Goal: Information Seeking & Learning: Learn about a topic

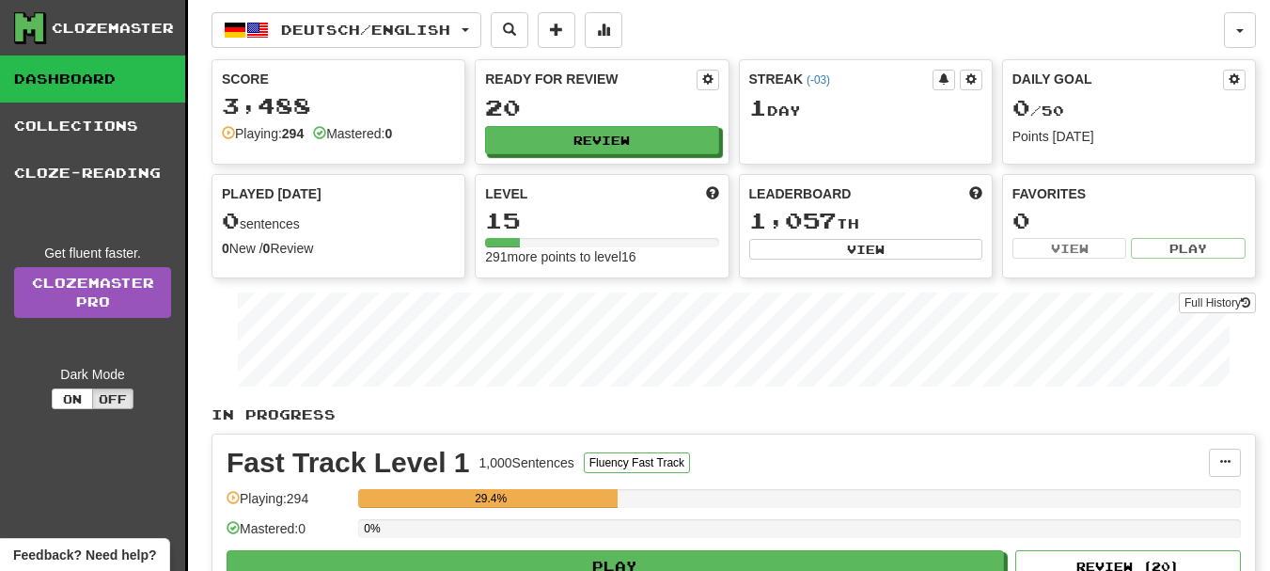
click at [874, 463] on div "Fast Track Level 1 1,000 Sentences Fluency Fast Track" at bounding box center [718, 463] width 983 height 28
click at [969, 77] on span at bounding box center [971, 78] width 11 height 11
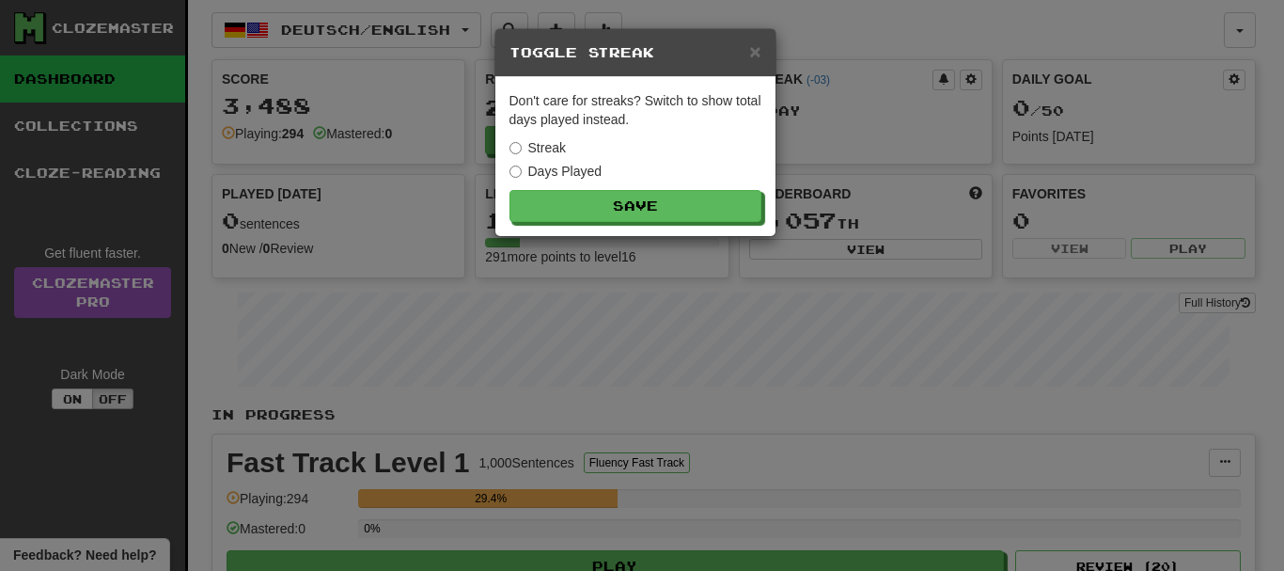
click at [581, 168] on label "Days Played" at bounding box center [556, 171] width 93 height 19
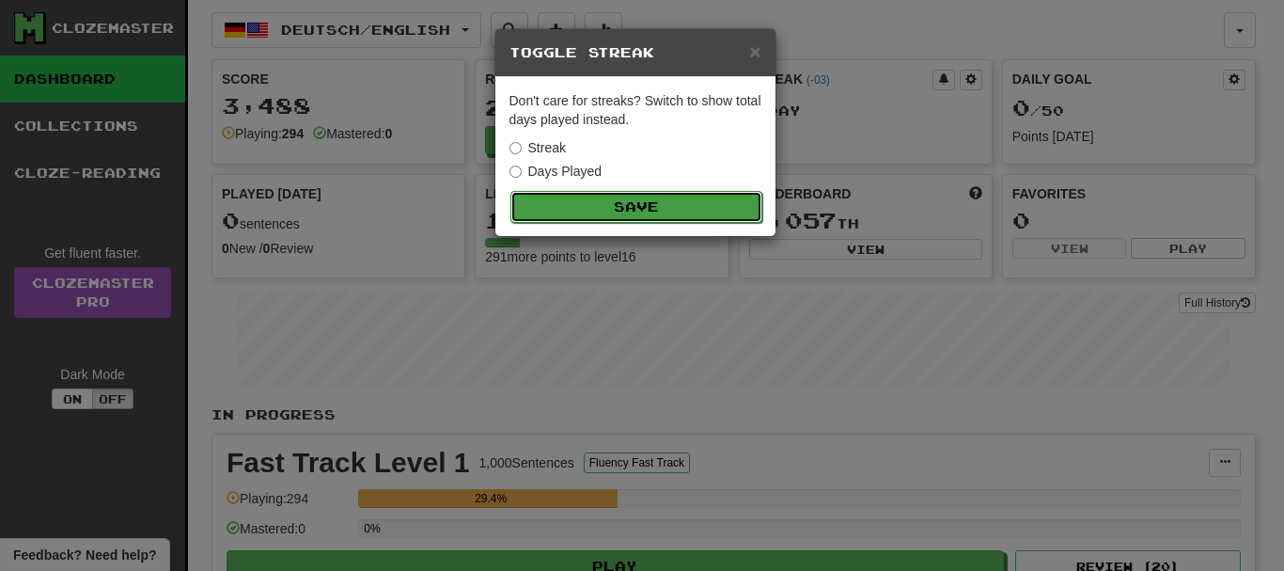
click at [625, 197] on button "Save" at bounding box center [637, 207] width 252 height 32
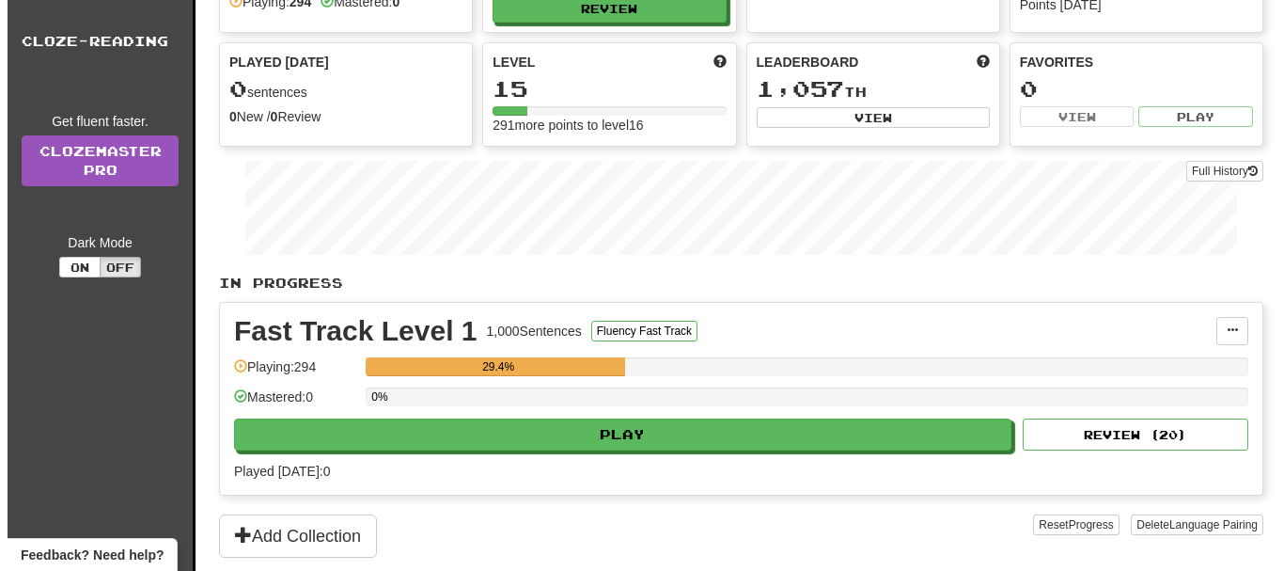
scroll to position [188, 0]
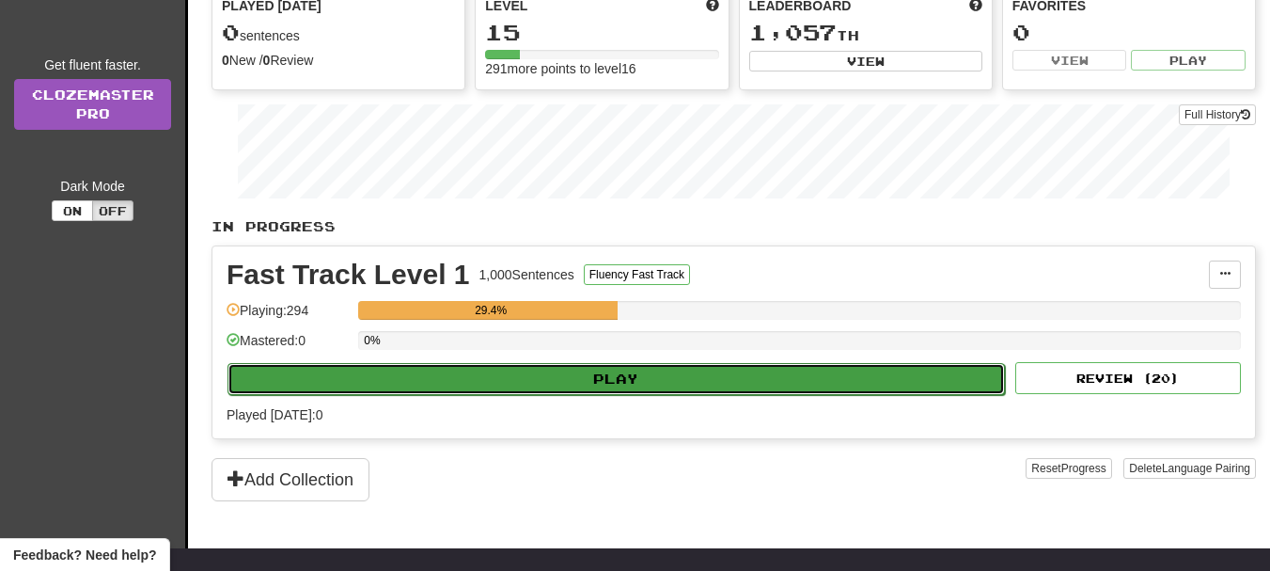
click at [629, 378] on button "Play" at bounding box center [617, 379] width 778 height 32
select select "**"
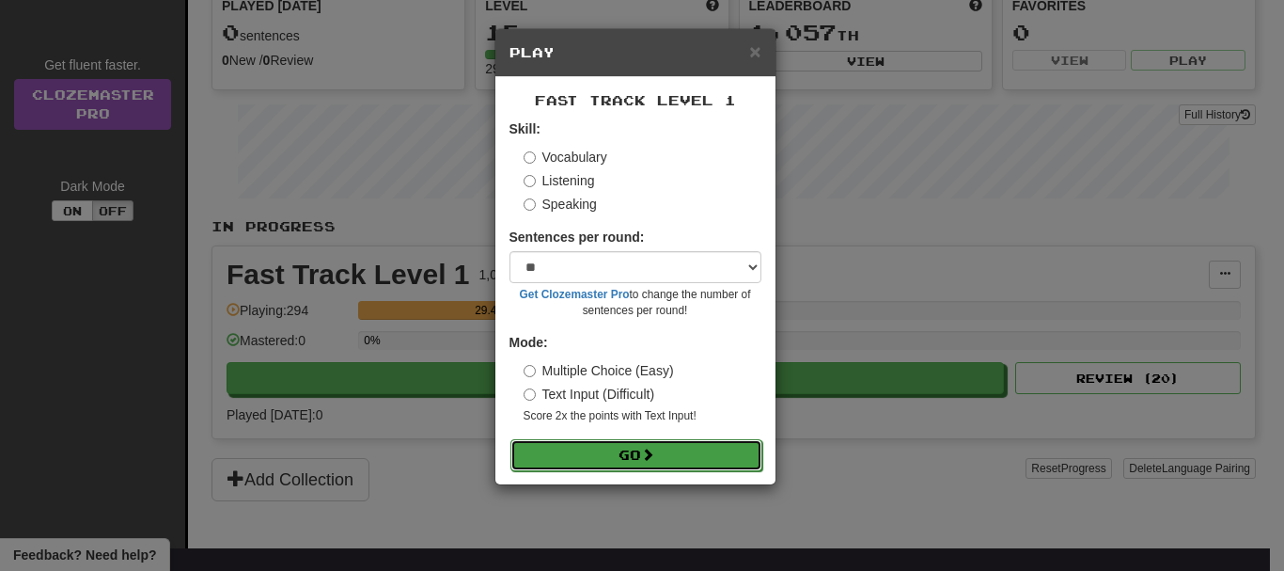
click at [622, 453] on button "Go" at bounding box center [637, 455] width 252 height 32
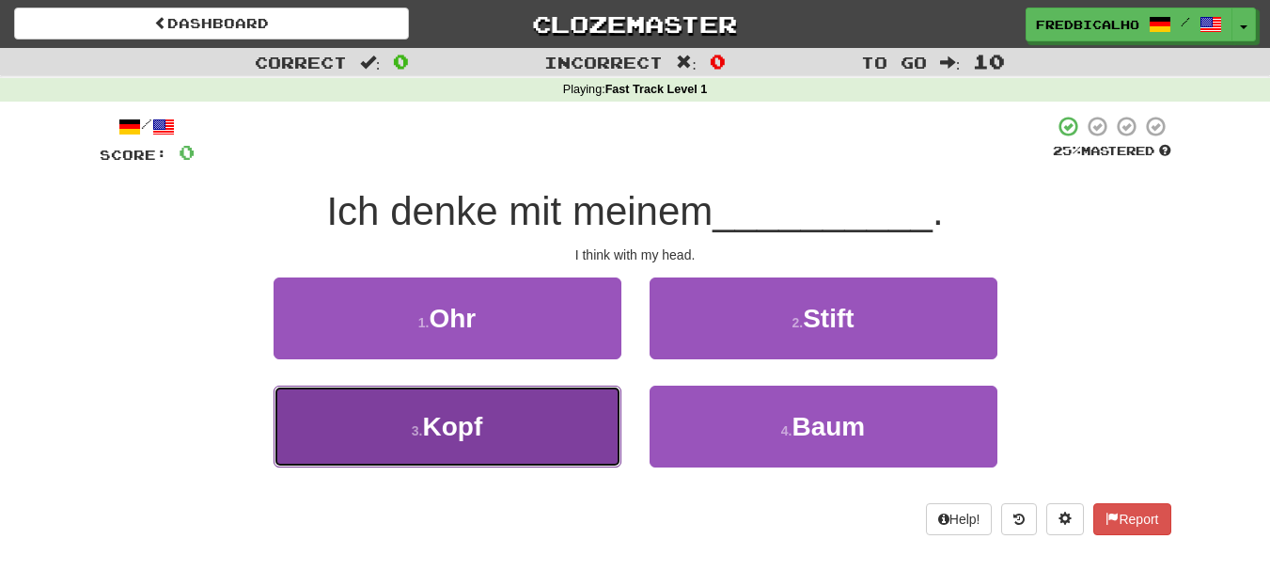
click at [544, 430] on button "3 . Kopf" at bounding box center [448, 427] width 348 height 82
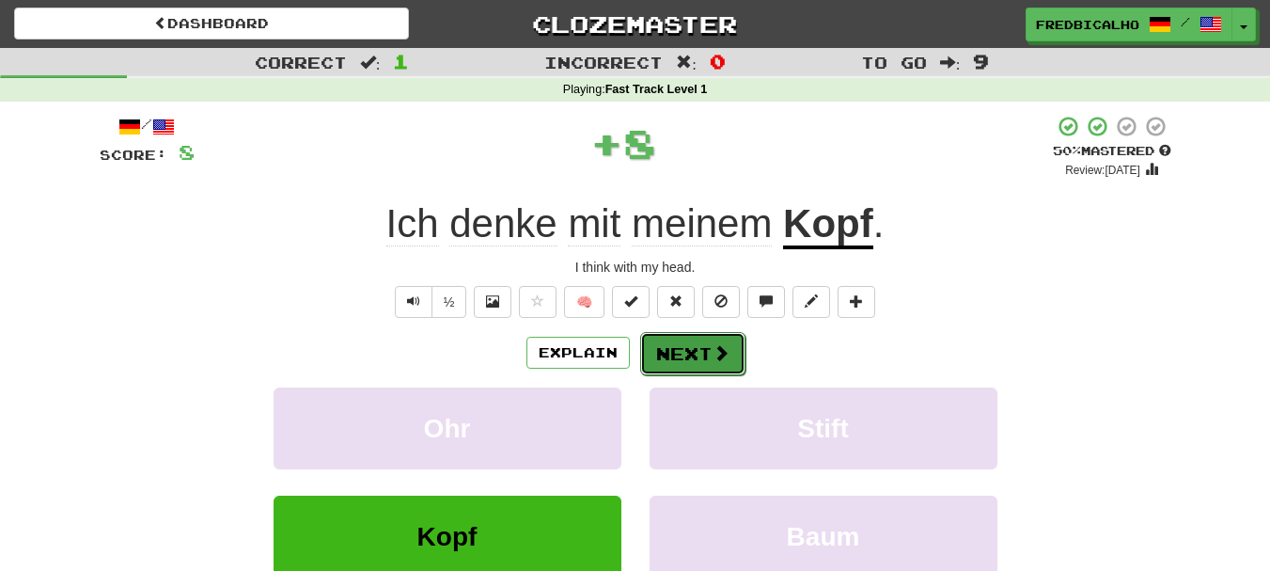
click at [698, 371] on button "Next" at bounding box center [692, 353] width 105 height 43
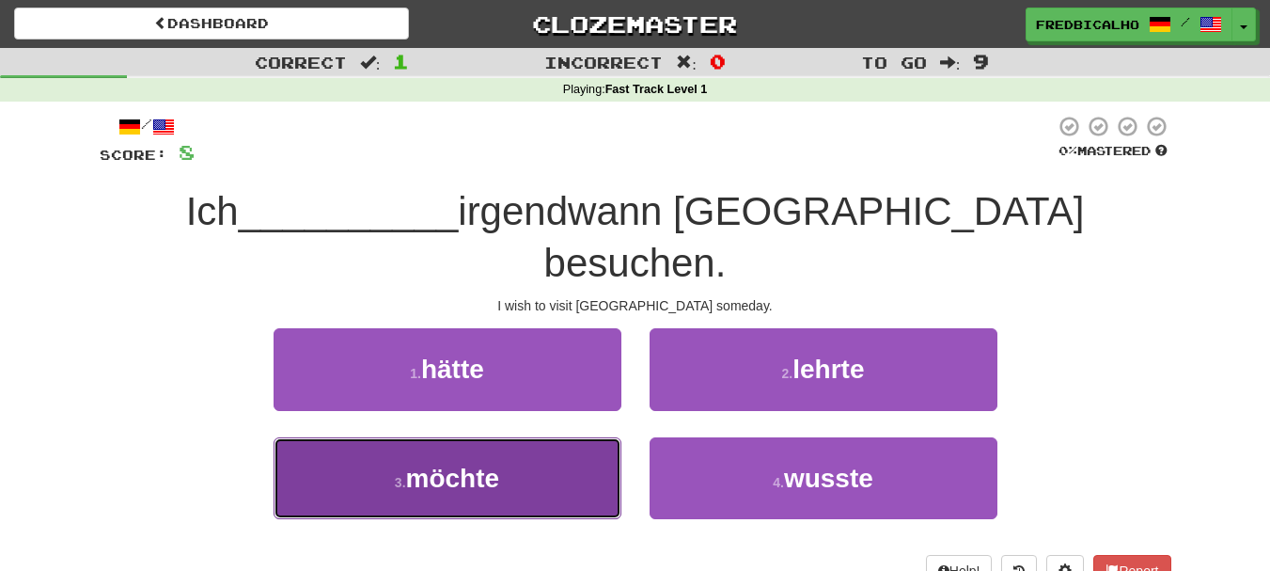
click at [573, 437] on button "3 . möchte" at bounding box center [448, 478] width 348 height 82
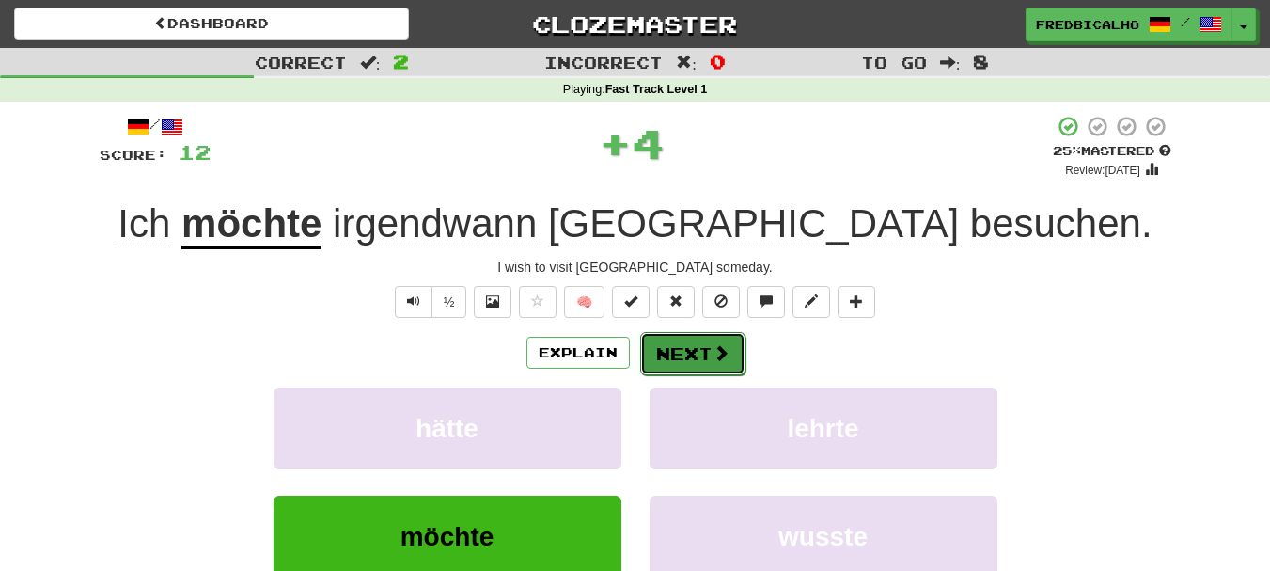
click at [707, 345] on button "Next" at bounding box center [692, 353] width 105 height 43
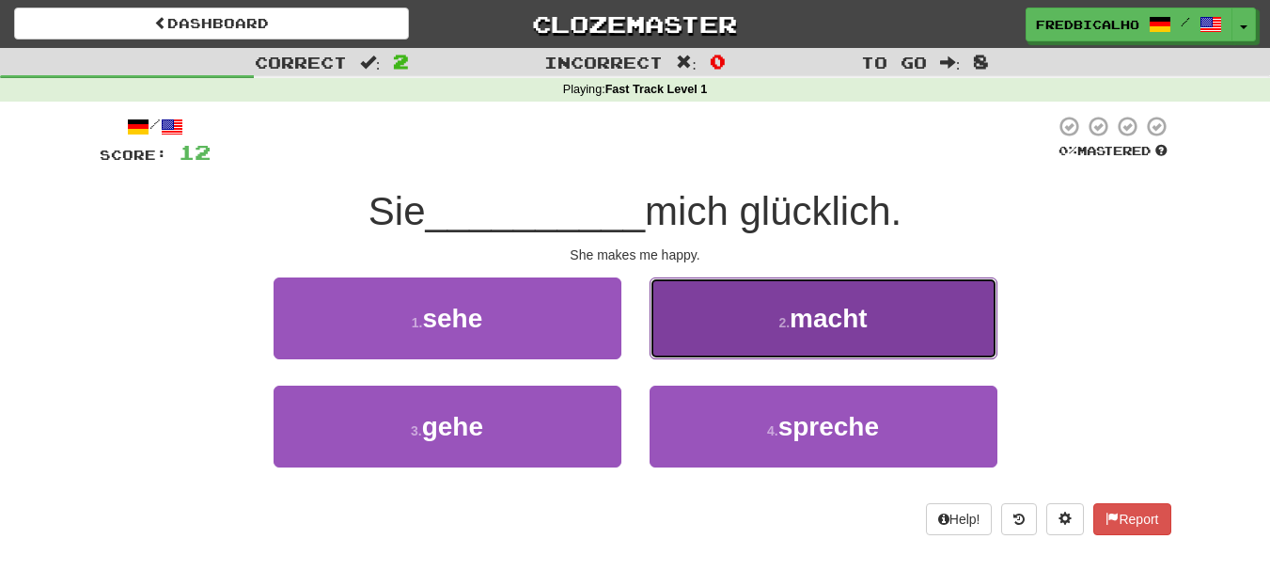
click at [712, 337] on button "2 . macht" at bounding box center [824, 318] width 348 height 82
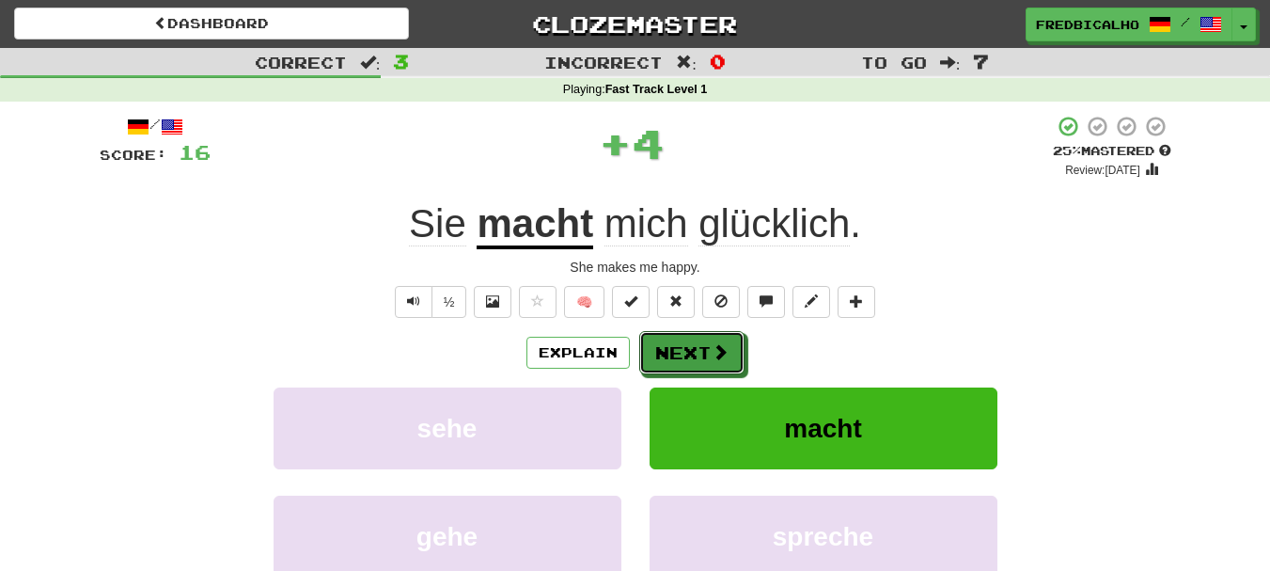
click at [712, 337] on button "Next" at bounding box center [691, 352] width 105 height 43
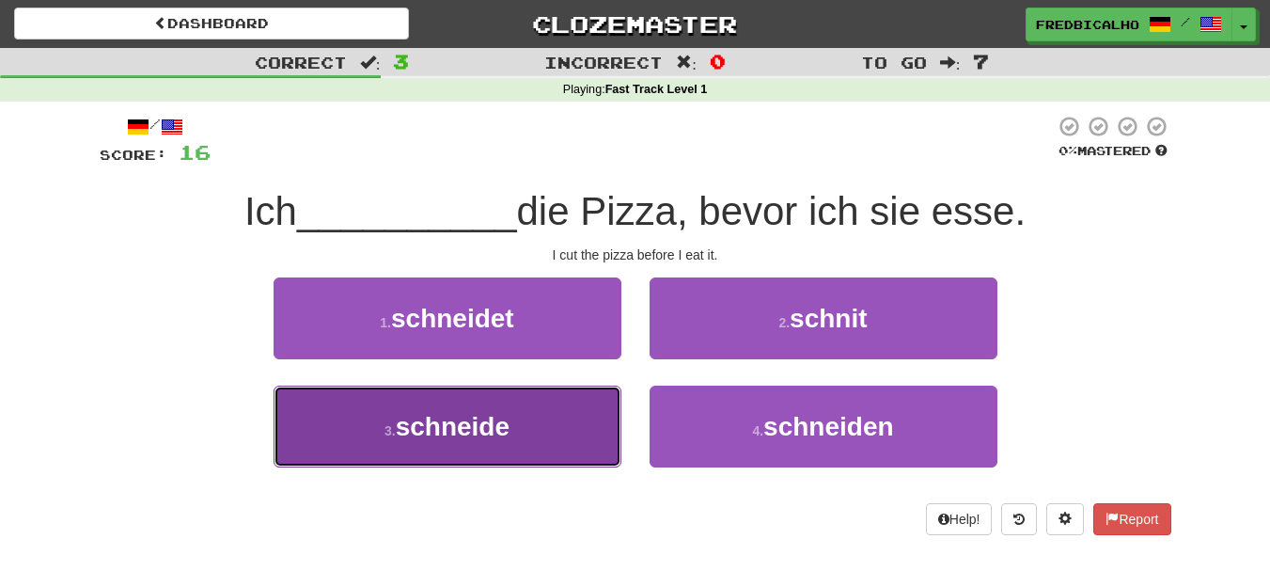
click at [536, 427] on button "3 . schneide" at bounding box center [448, 427] width 348 height 82
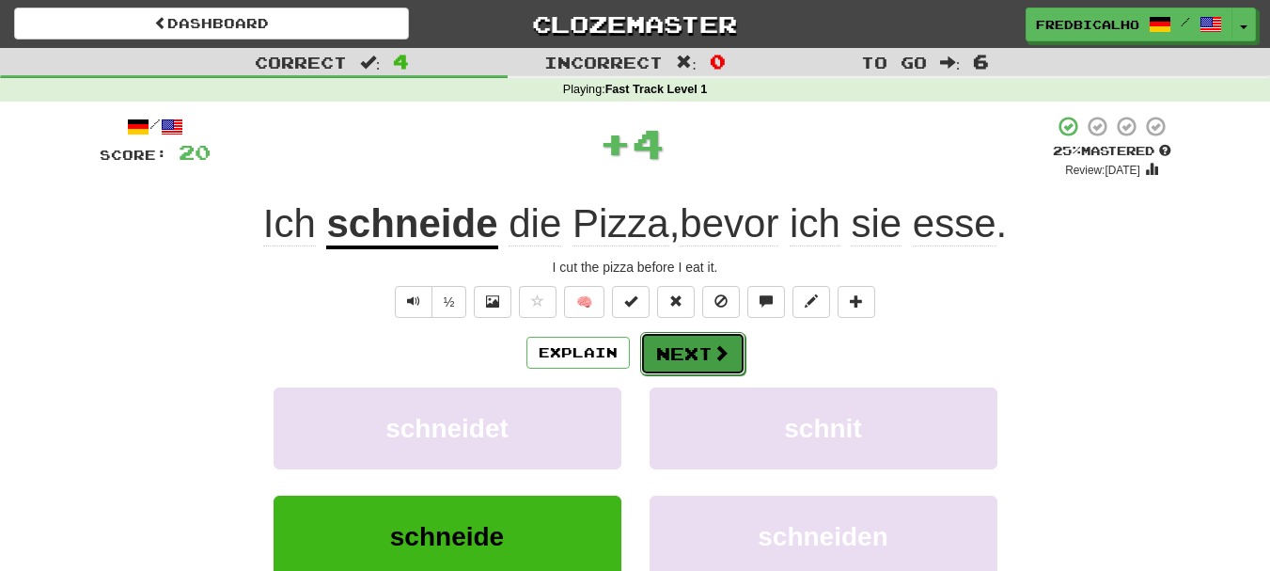
click at [685, 363] on button "Next" at bounding box center [692, 353] width 105 height 43
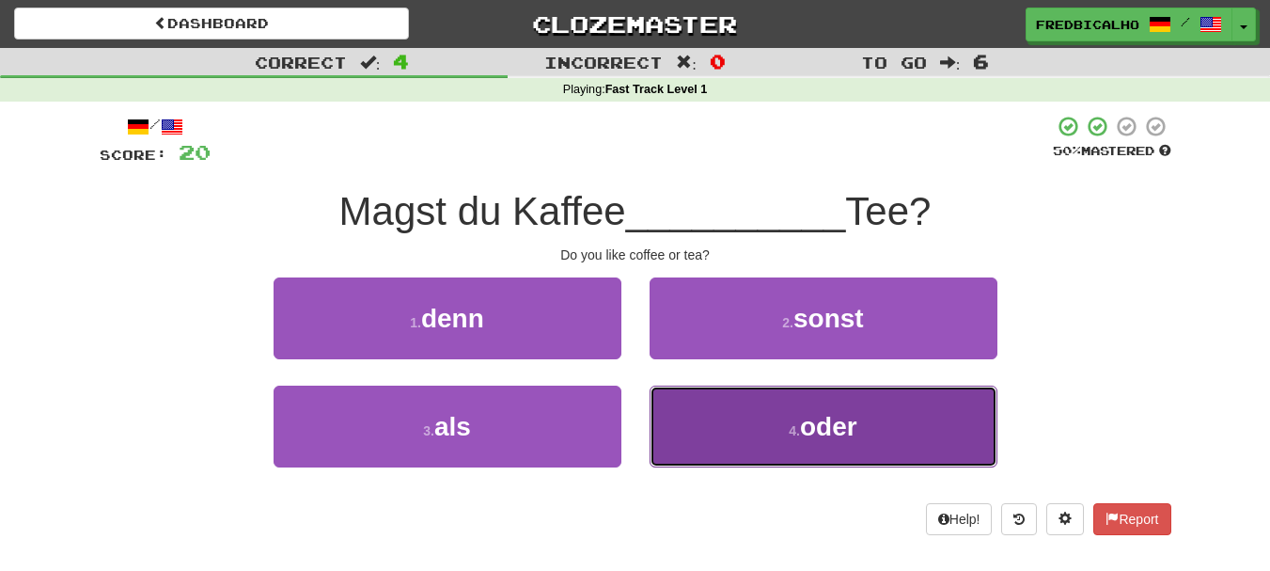
click at [753, 433] on button "4 . oder" at bounding box center [824, 427] width 348 height 82
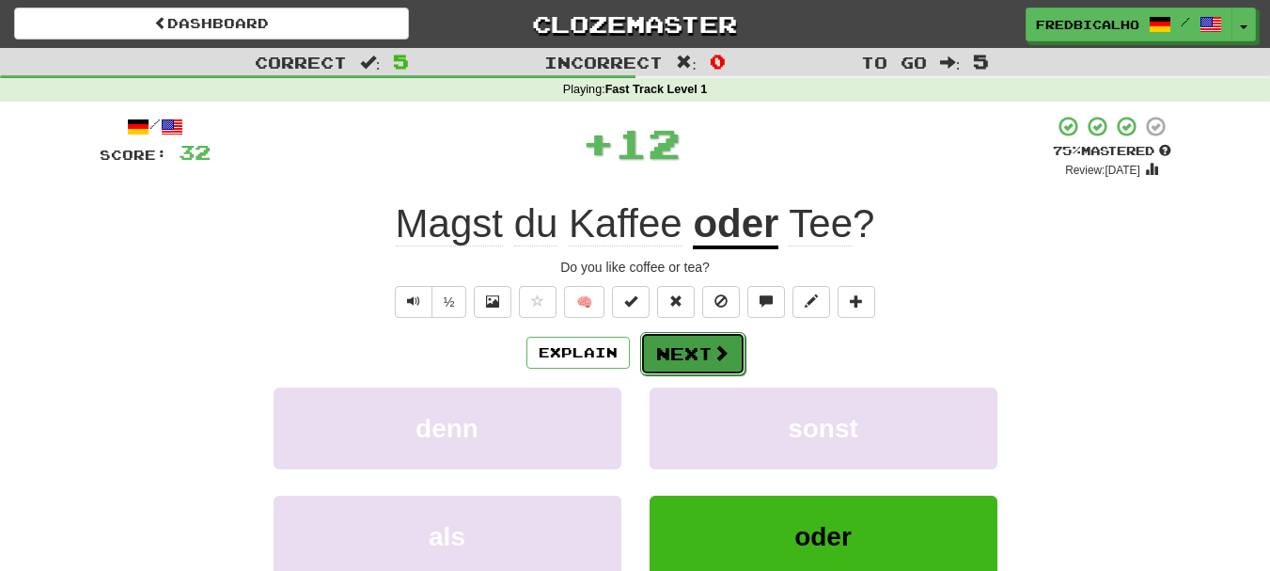
click at [697, 348] on button "Next" at bounding box center [692, 353] width 105 height 43
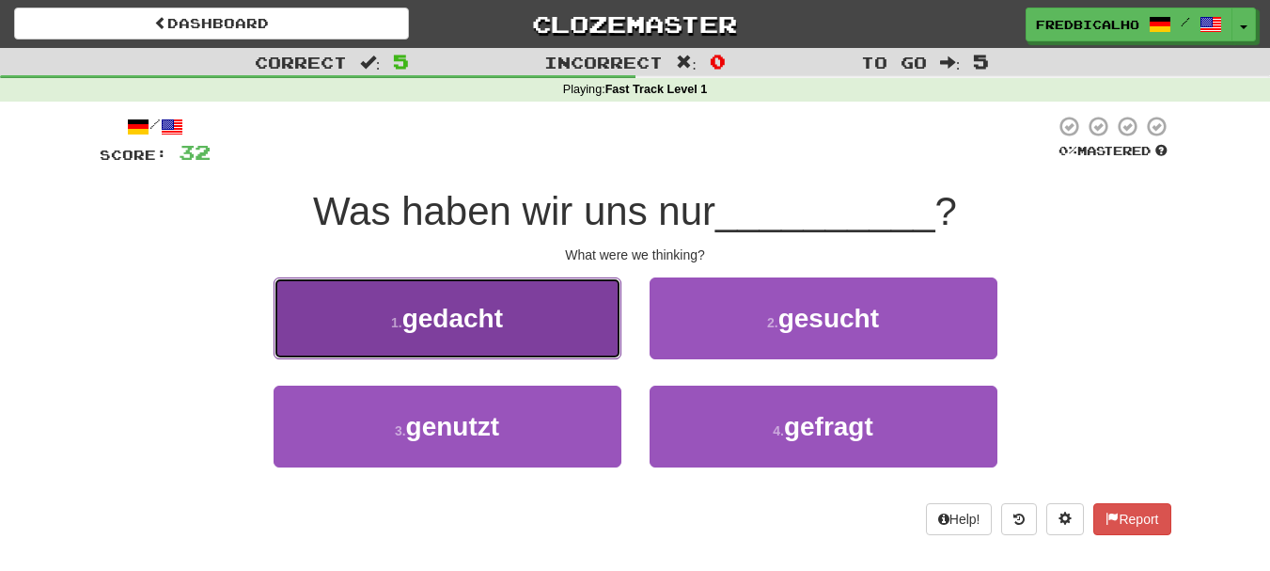
click at [578, 349] on button "1 . gedacht" at bounding box center [448, 318] width 348 height 82
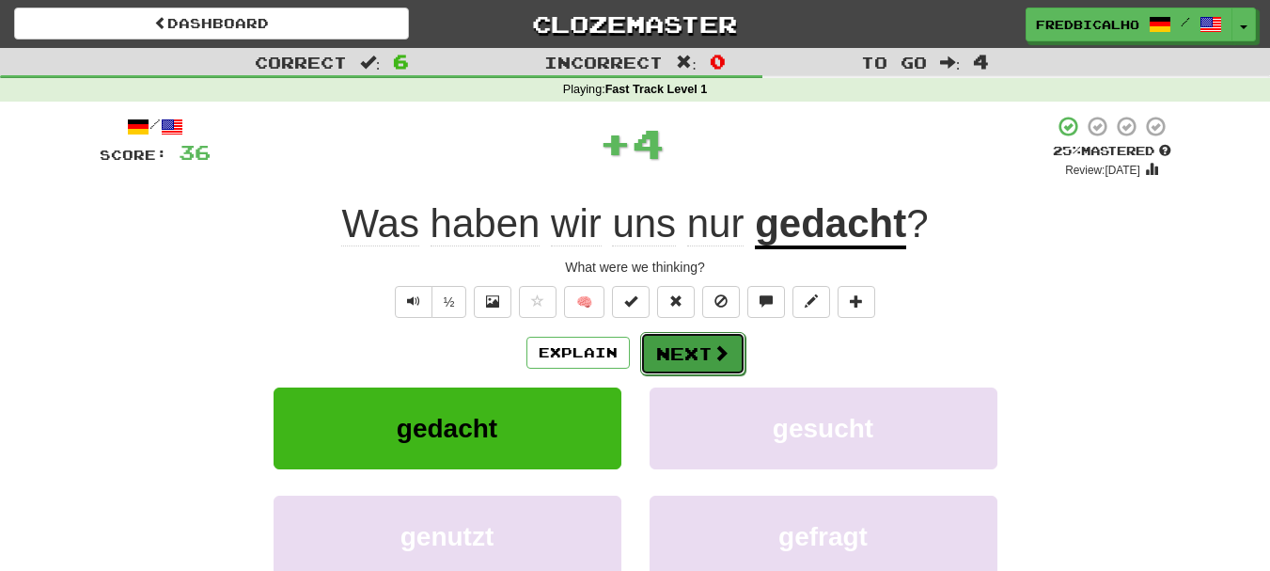
click at [683, 357] on button "Next" at bounding box center [692, 353] width 105 height 43
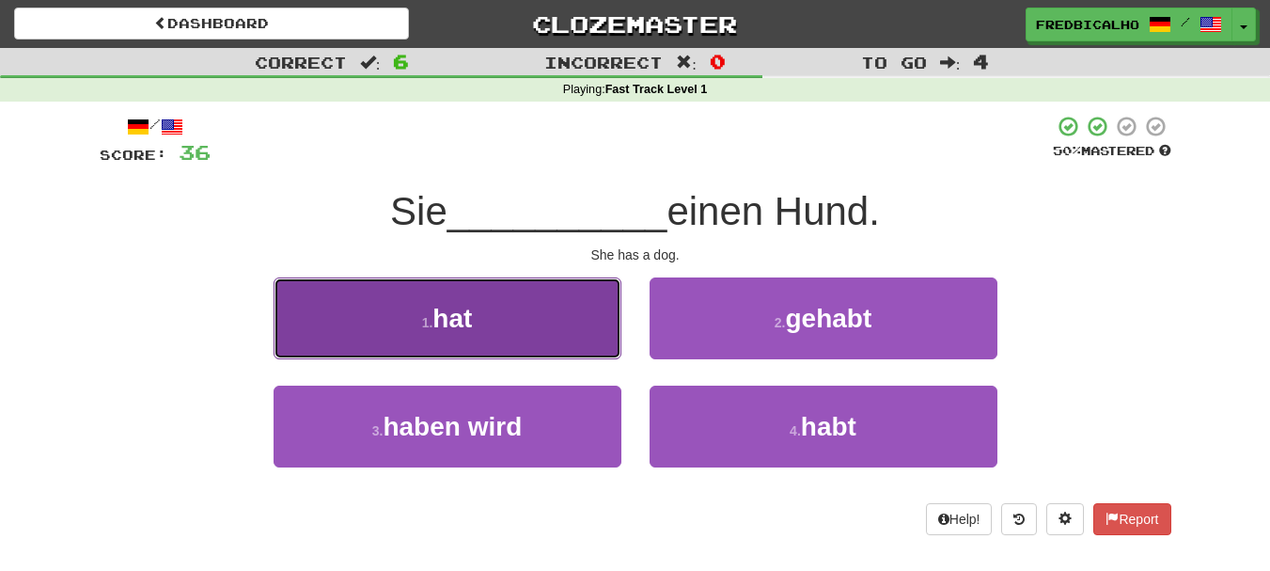
click at [573, 345] on button "1 . hat" at bounding box center [448, 318] width 348 height 82
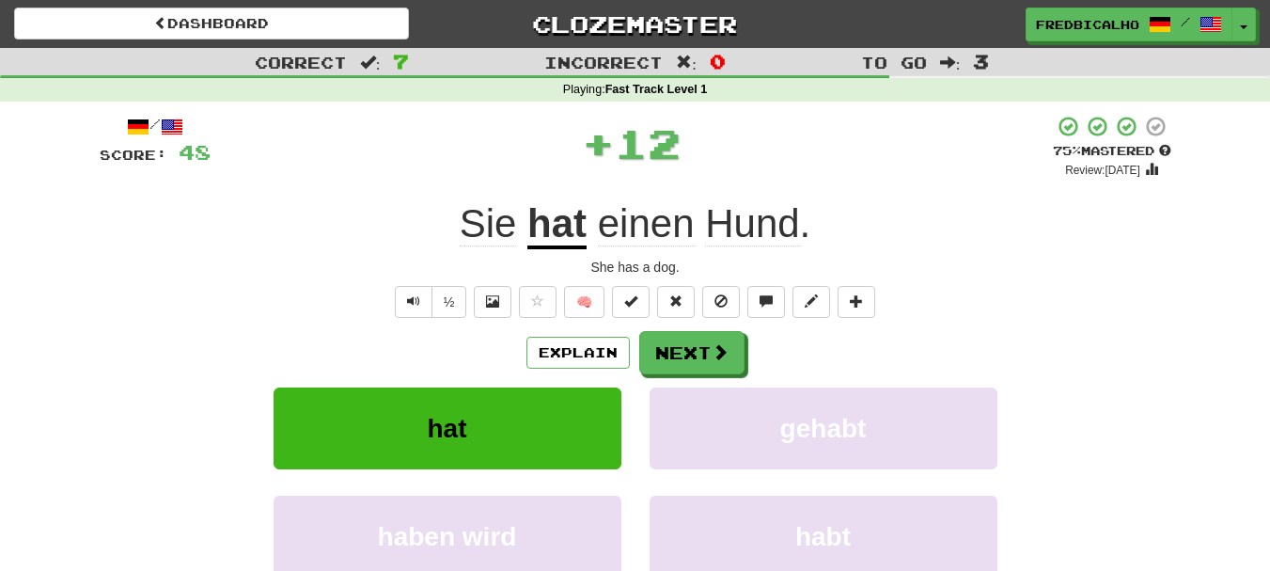
click at [714, 380] on div "Explain Next hat gehabt haben wird habt Learn more: hat gehabt haben wird habt" at bounding box center [636, 482] width 1072 height 302
click at [711, 374] on div "Explain Next hat gehabt haben wird habt Learn more: hat gehabt haben wird habt" at bounding box center [636, 482] width 1072 height 302
click at [704, 344] on button "Next" at bounding box center [692, 353] width 105 height 43
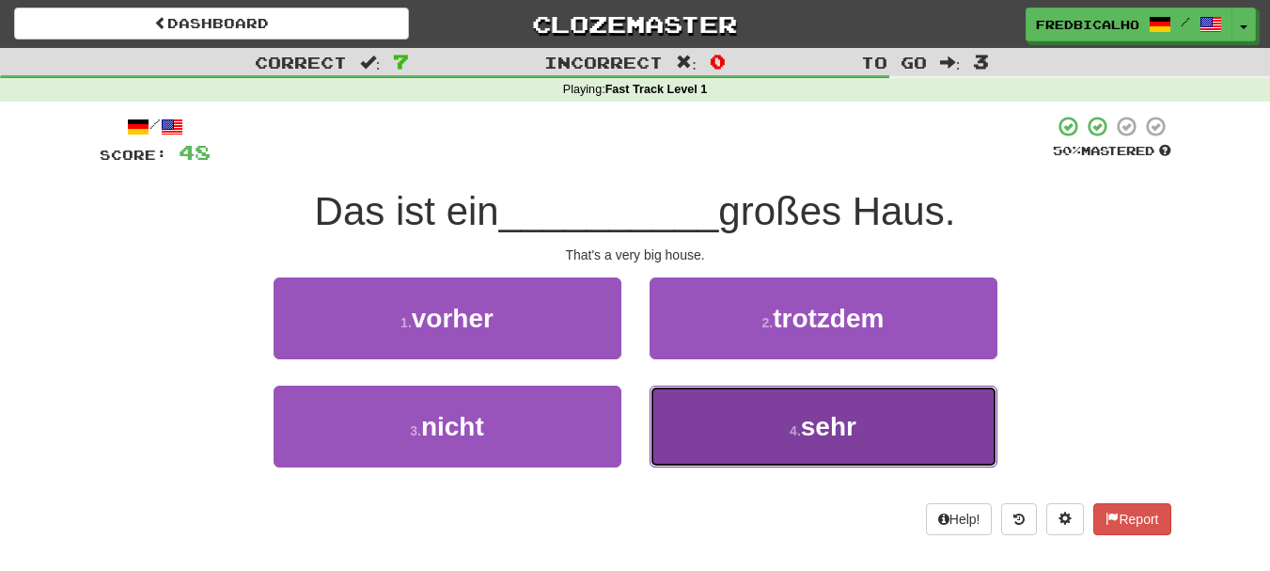
click at [719, 423] on button "4 . sehr" at bounding box center [824, 427] width 348 height 82
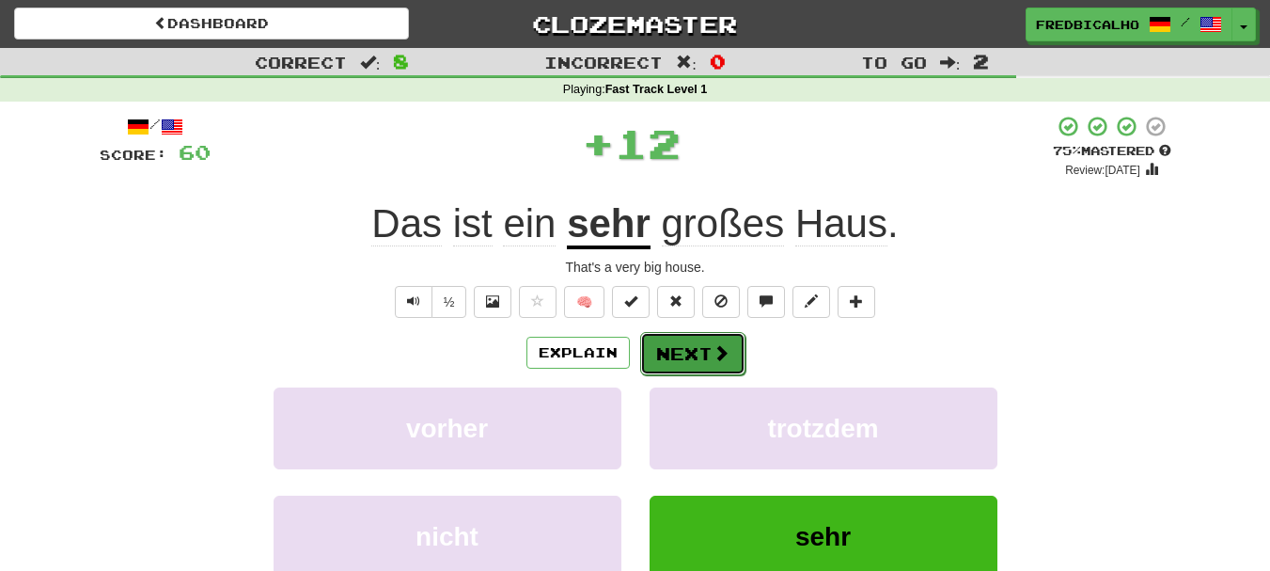
click at [731, 357] on button "Next" at bounding box center [692, 353] width 105 height 43
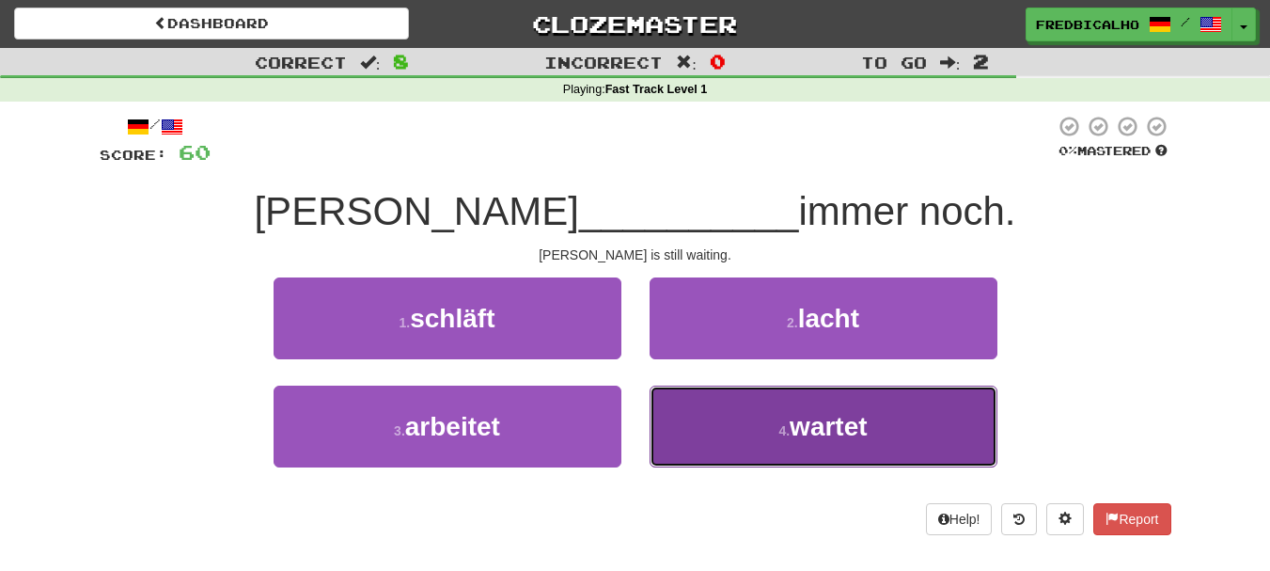
click at [727, 400] on button "4 . wartet" at bounding box center [824, 427] width 348 height 82
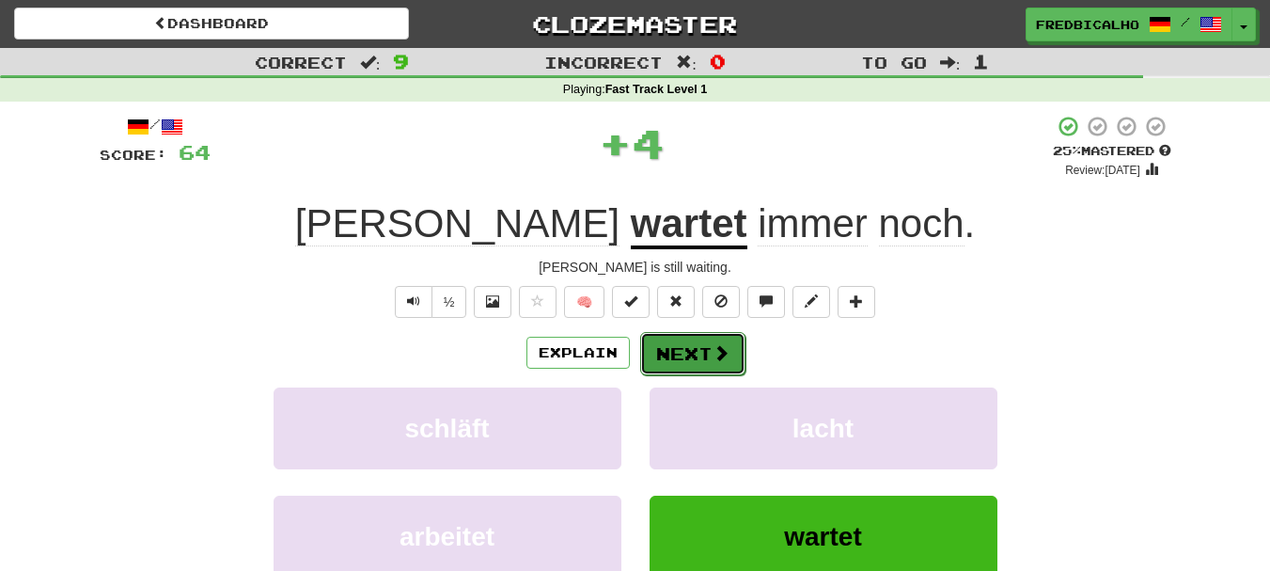
click at [716, 352] on span at bounding box center [721, 352] width 17 height 17
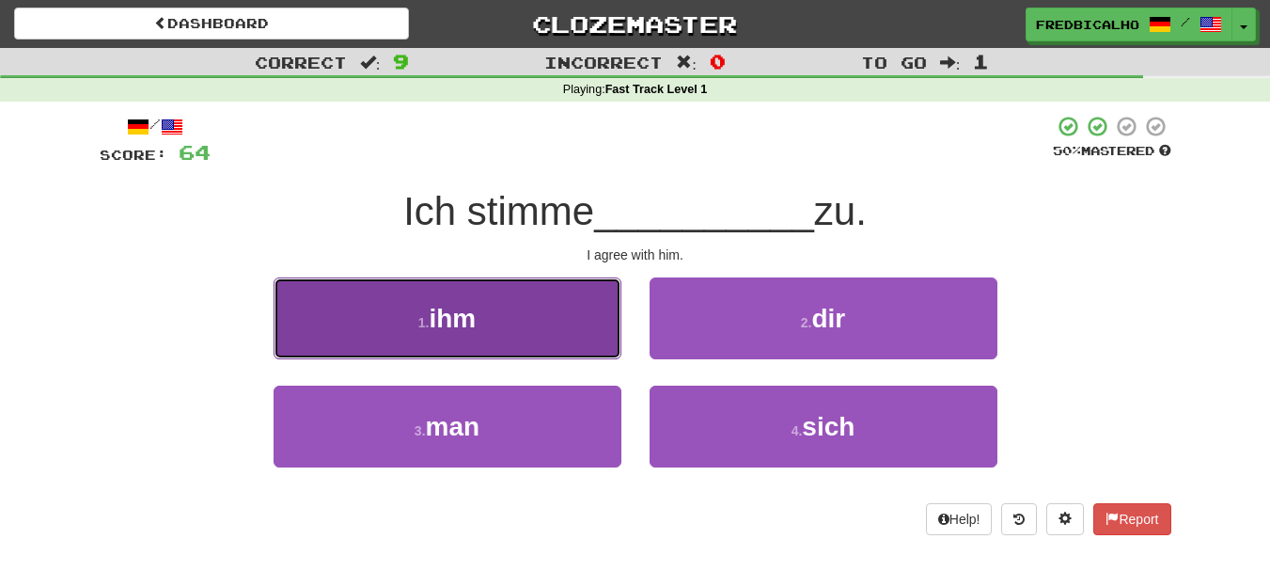
click at [513, 327] on button "1 . ihm" at bounding box center [448, 318] width 348 height 82
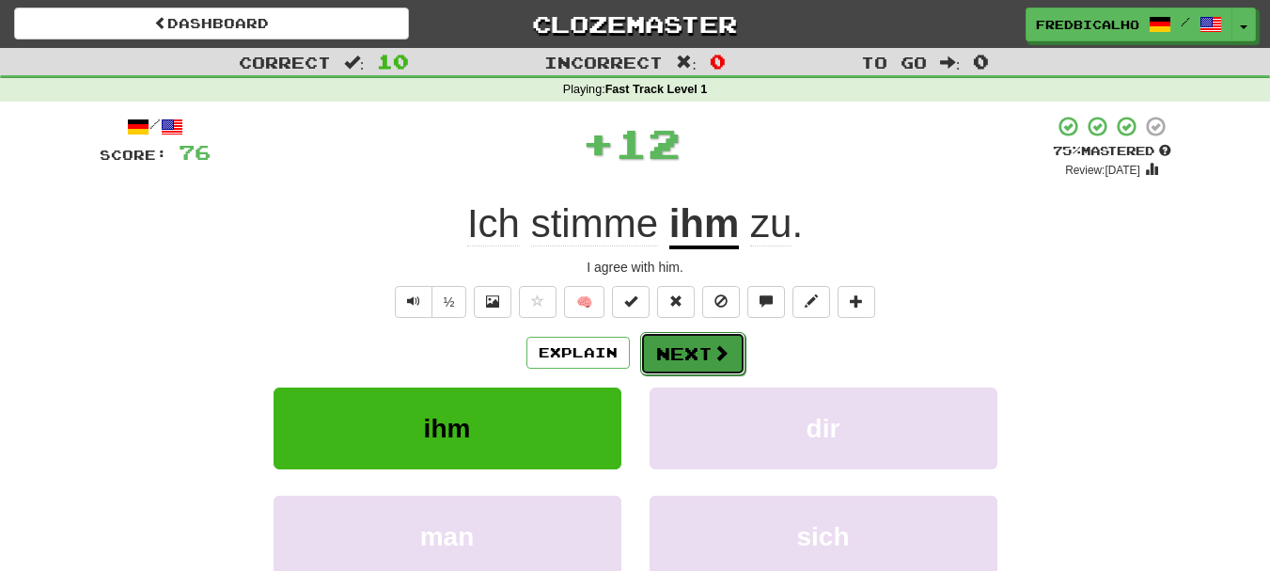
click at [717, 339] on button "Next" at bounding box center [692, 353] width 105 height 43
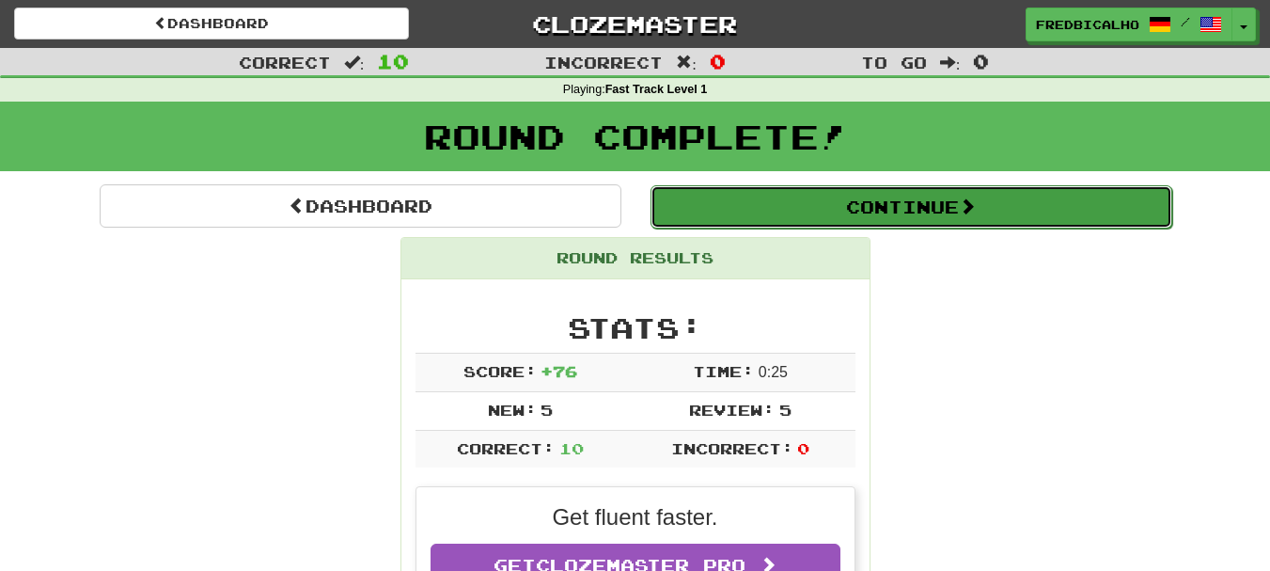
click at [830, 204] on button "Continue" at bounding box center [912, 206] width 522 height 43
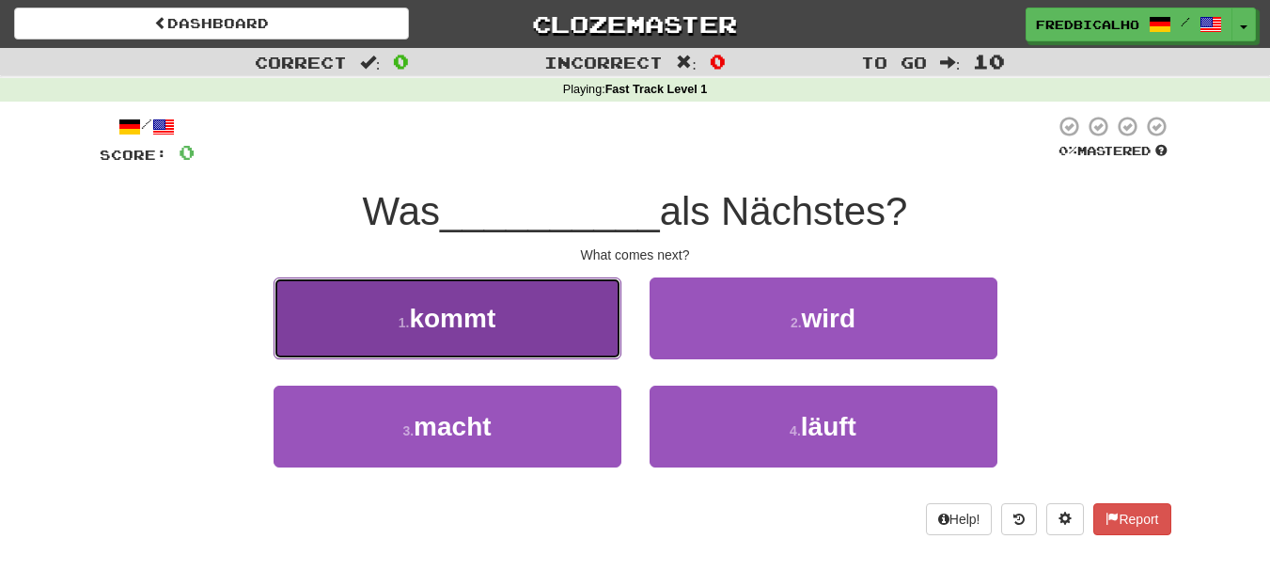
click at [571, 285] on button "1 . kommt" at bounding box center [448, 318] width 348 height 82
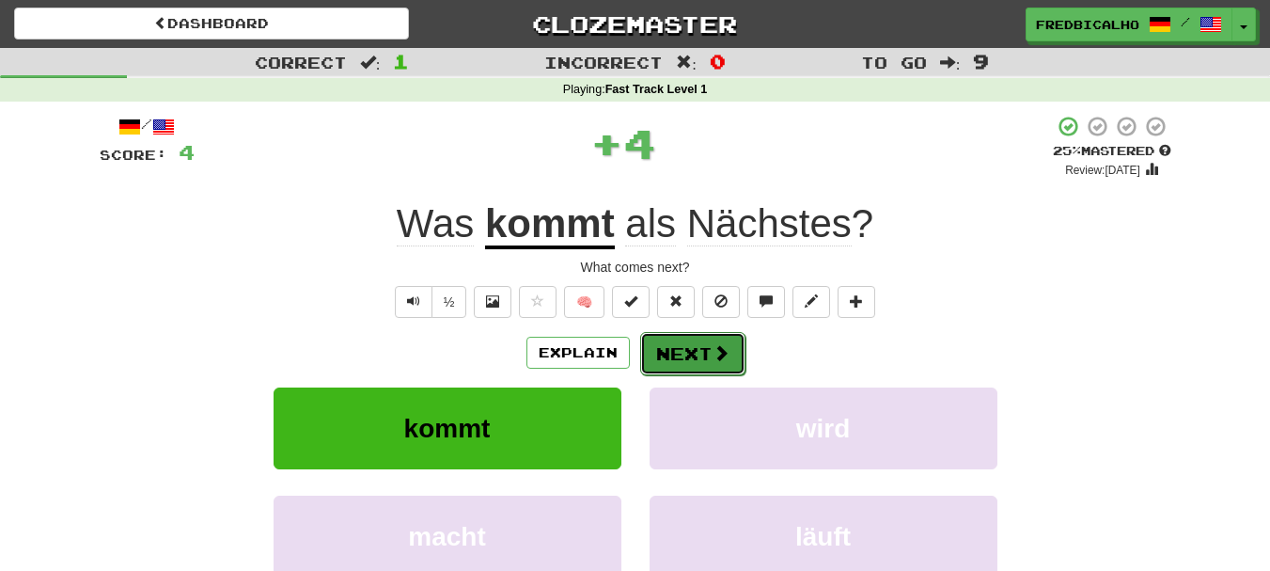
click at [724, 361] on span at bounding box center [721, 352] width 17 height 17
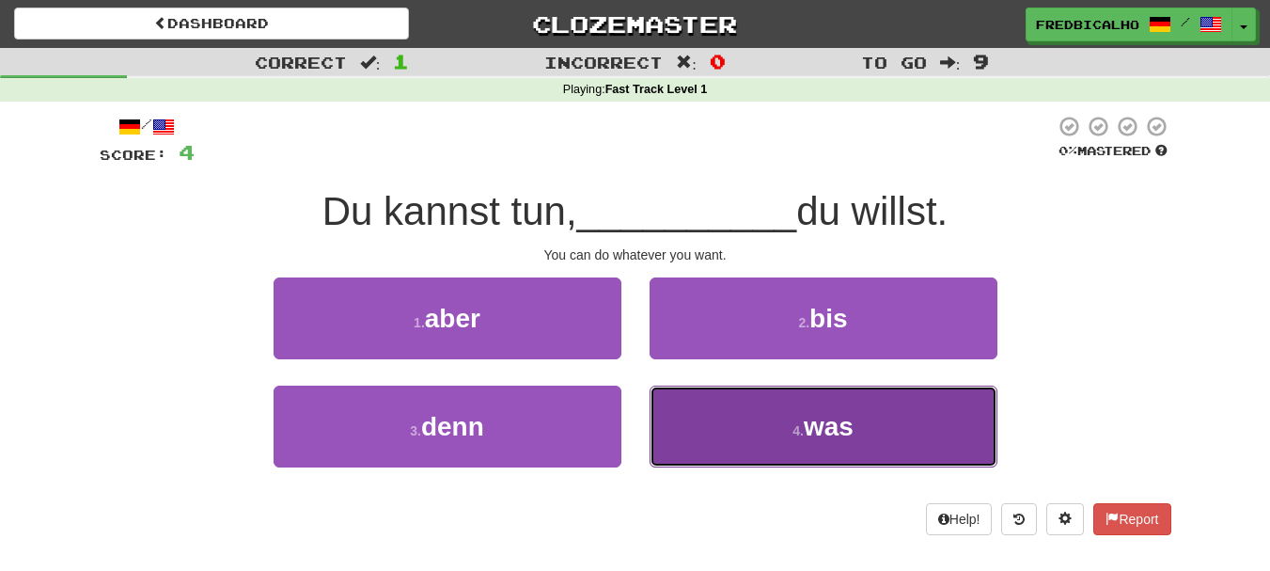
click at [721, 417] on button "4 . was" at bounding box center [824, 427] width 348 height 82
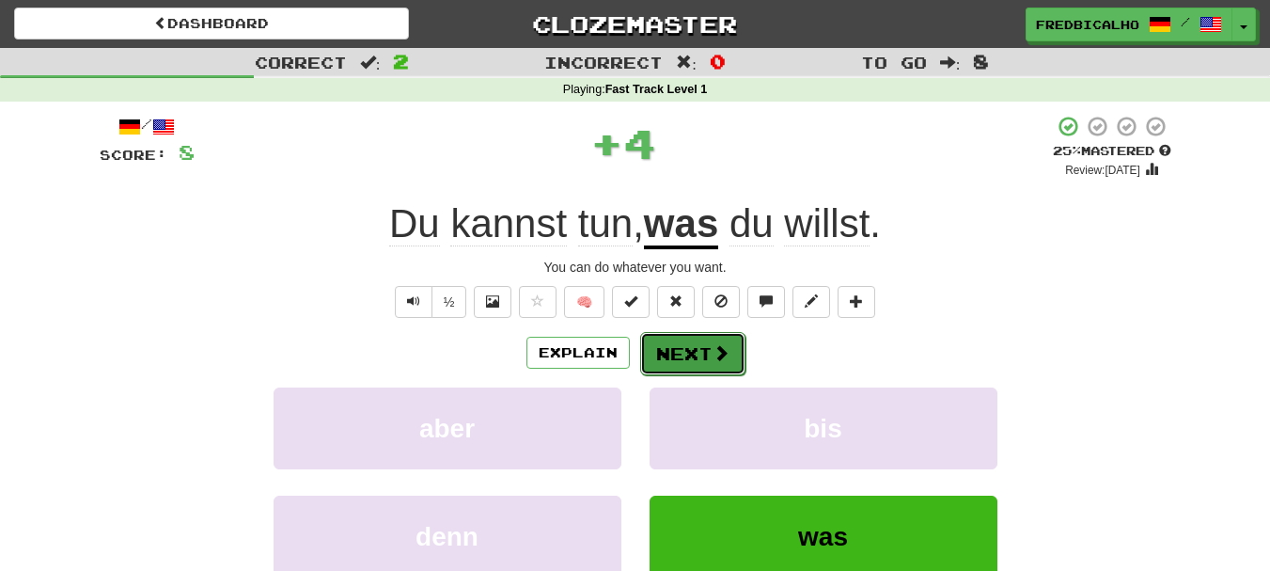
click at [713, 358] on span at bounding box center [721, 352] width 17 height 17
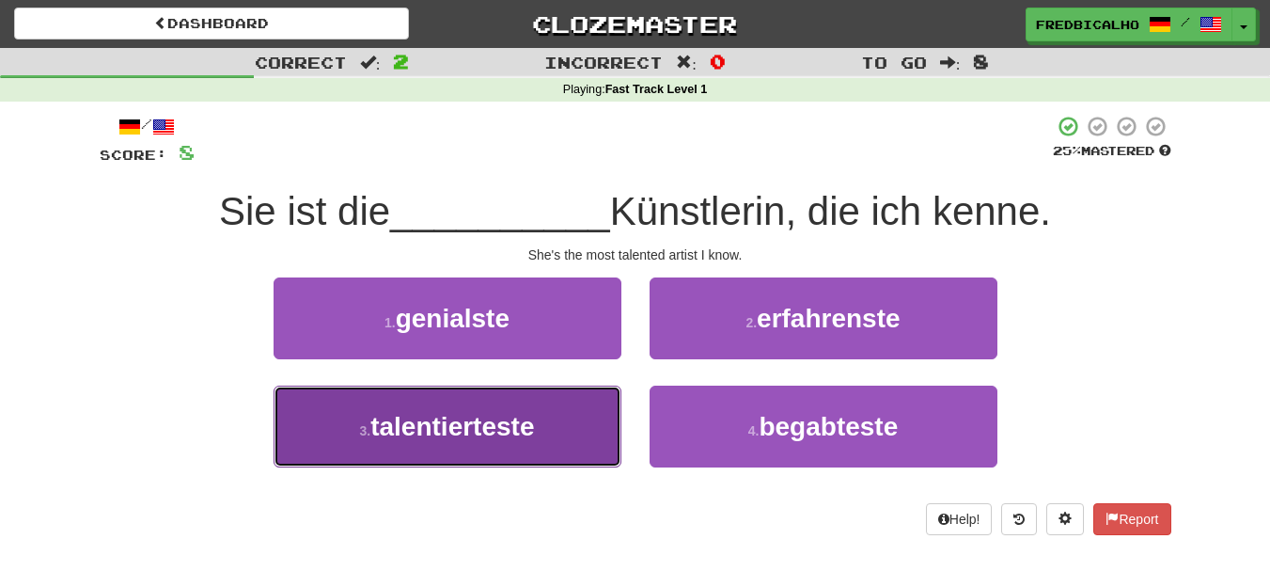
click at [506, 423] on span "talentierteste" at bounding box center [452, 426] width 164 height 29
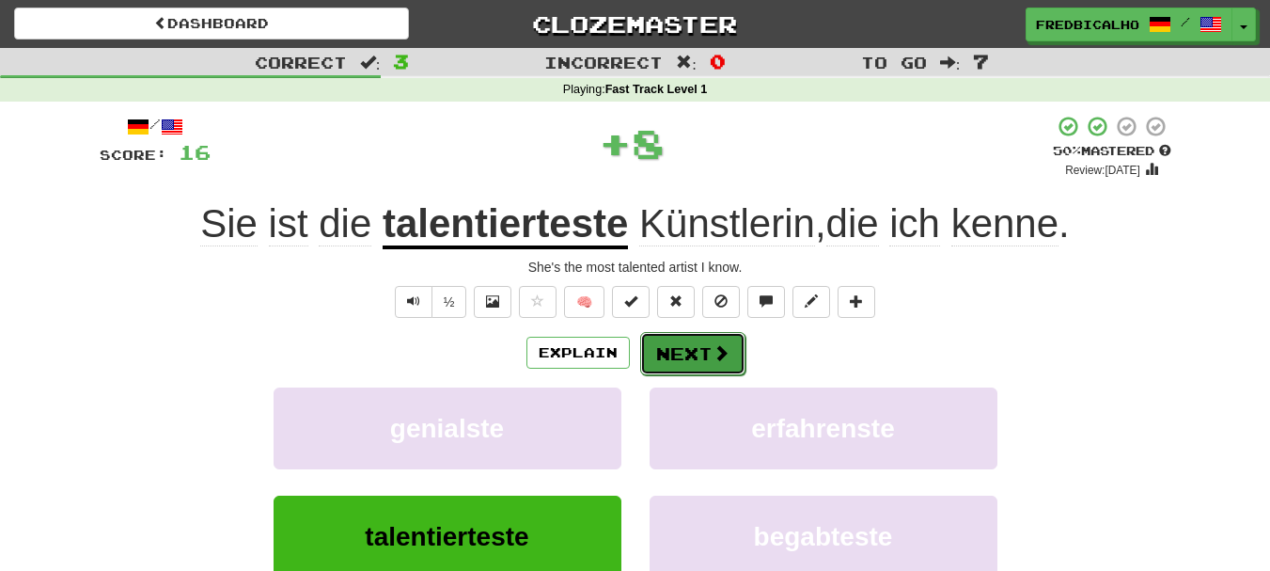
click at [706, 349] on button "Next" at bounding box center [692, 353] width 105 height 43
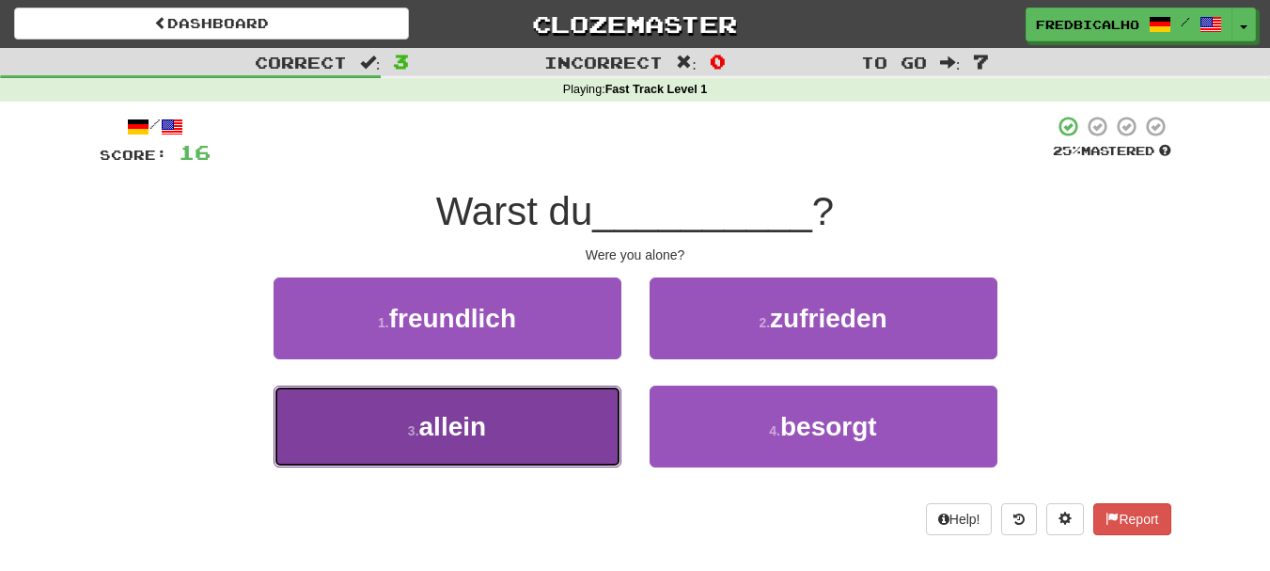
click at [512, 431] on button "3 . allein" at bounding box center [448, 427] width 348 height 82
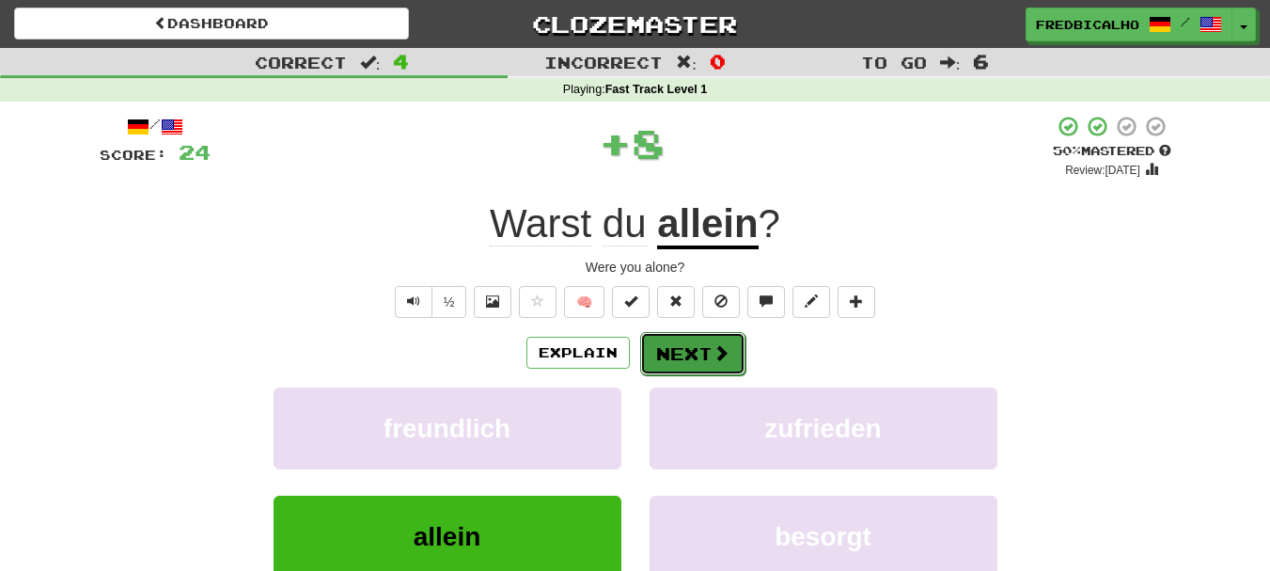
click at [705, 357] on button "Next" at bounding box center [692, 353] width 105 height 43
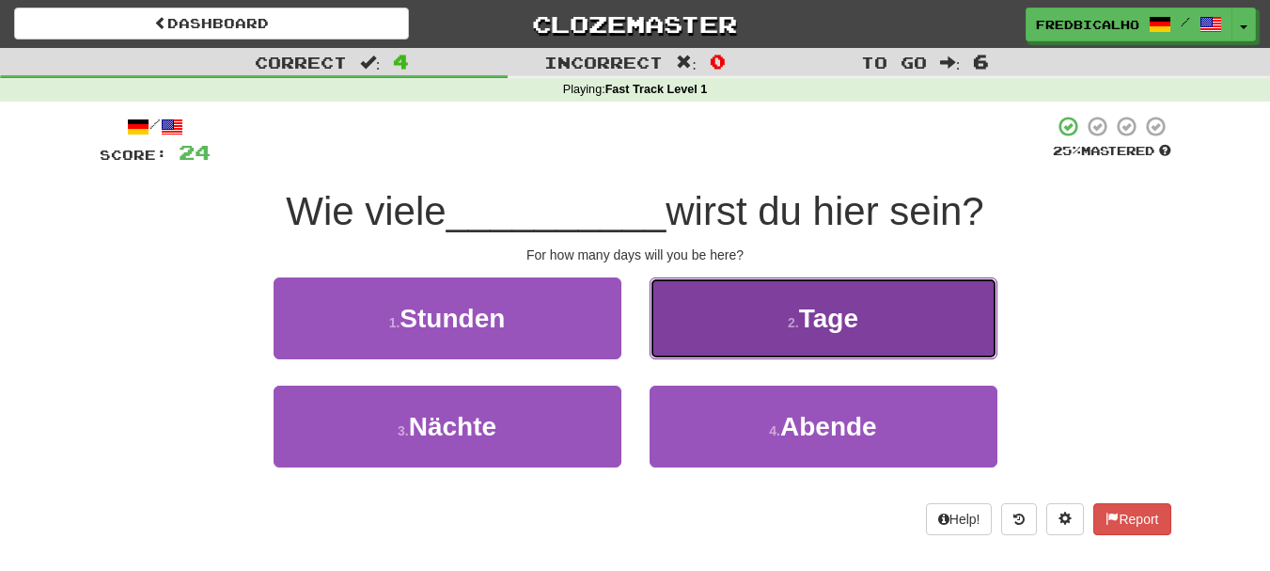
click at [710, 339] on button "2 . Tage" at bounding box center [824, 318] width 348 height 82
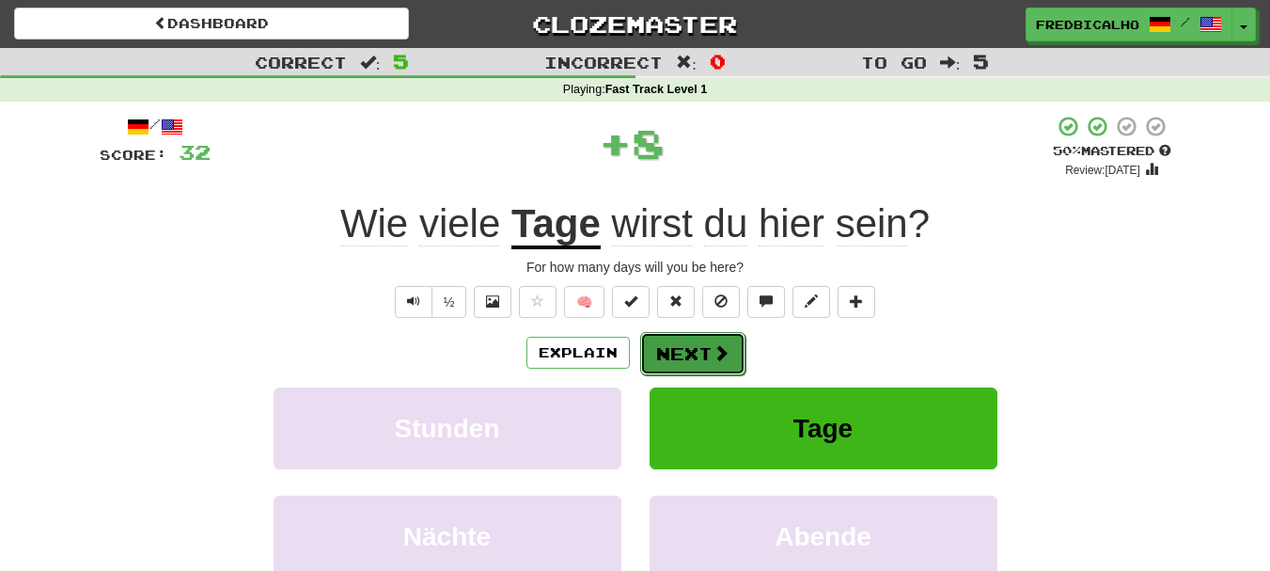
click at [701, 350] on button "Next" at bounding box center [692, 353] width 105 height 43
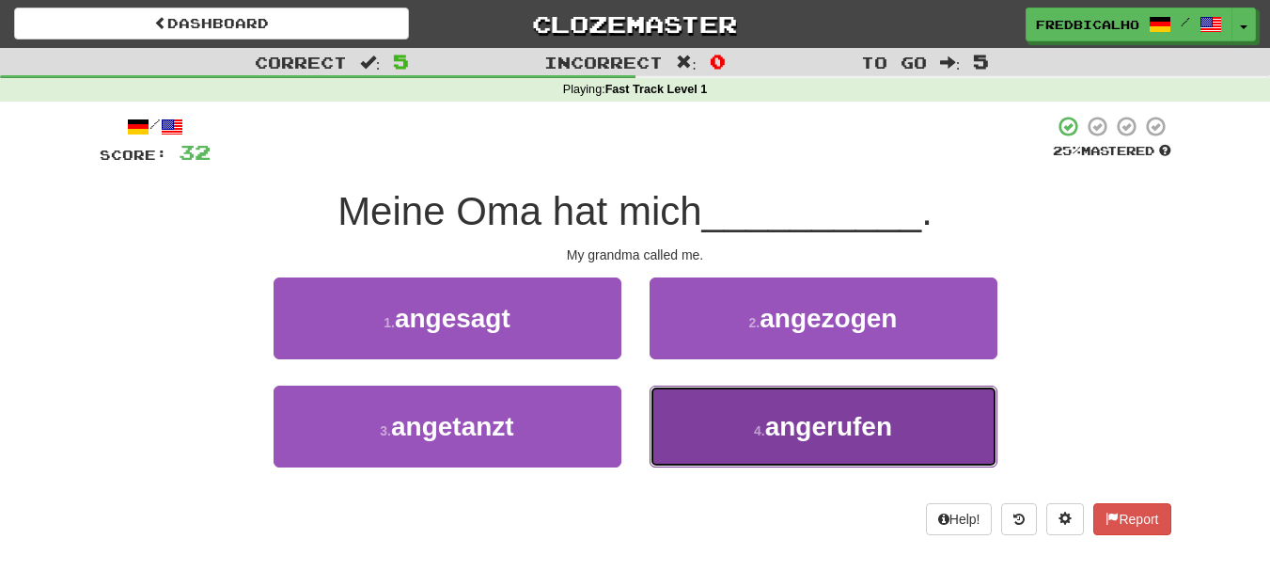
click at [727, 442] on button "4 . angerufen" at bounding box center [824, 427] width 348 height 82
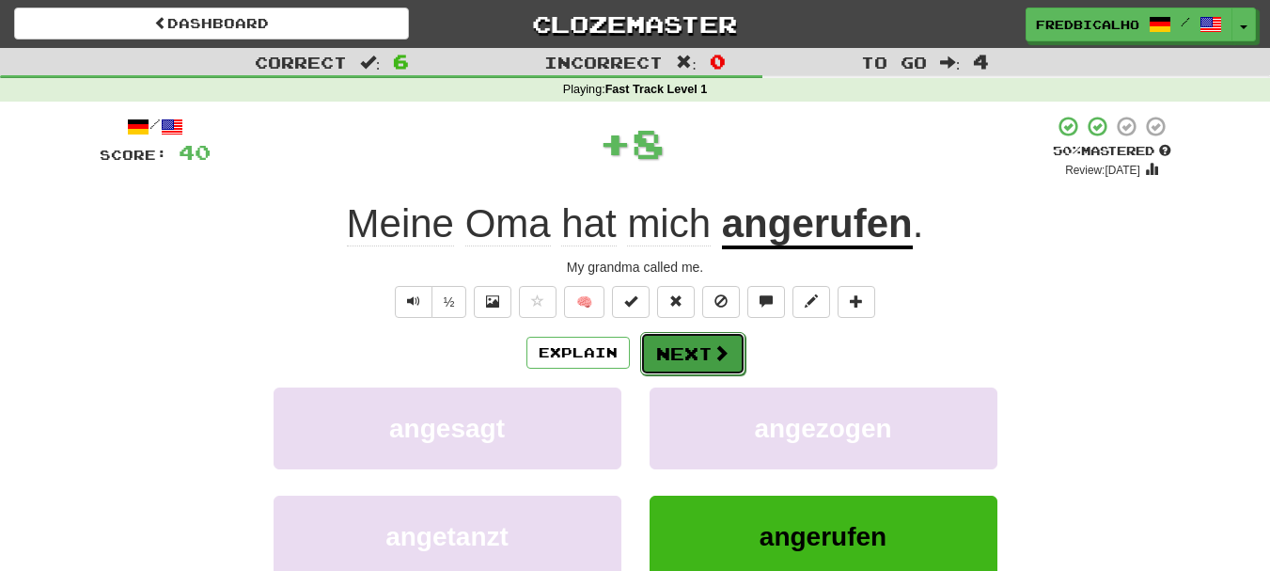
click at [716, 350] on span at bounding box center [721, 352] width 17 height 17
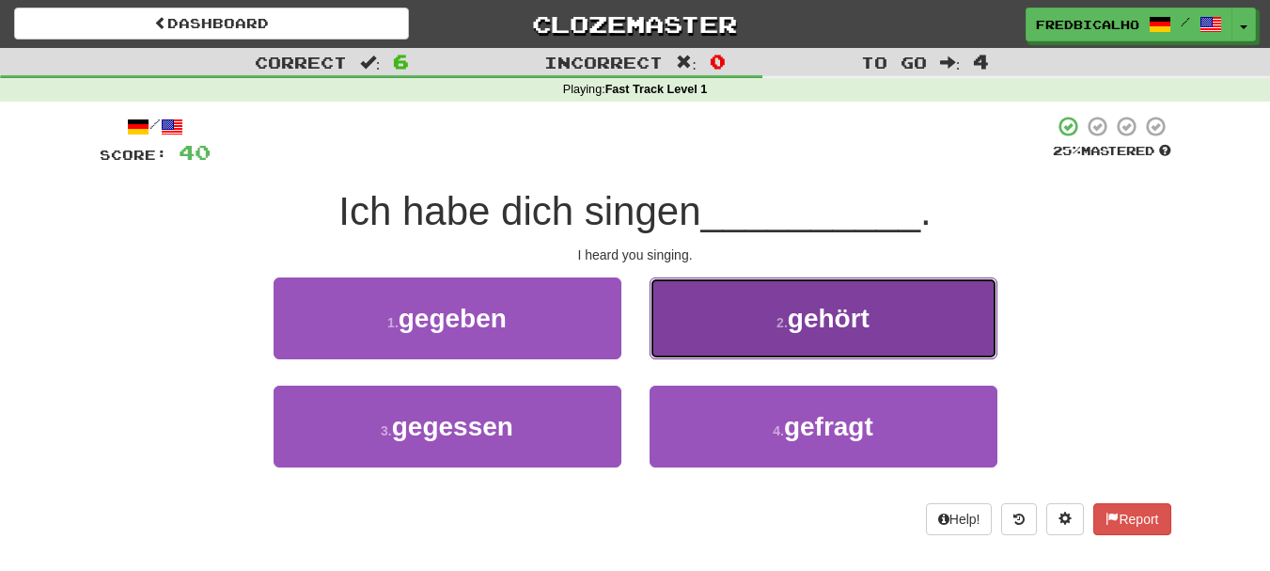
click at [710, 320] on button "2 . gehört" at bounding box center [824, 318] width 348 height 82
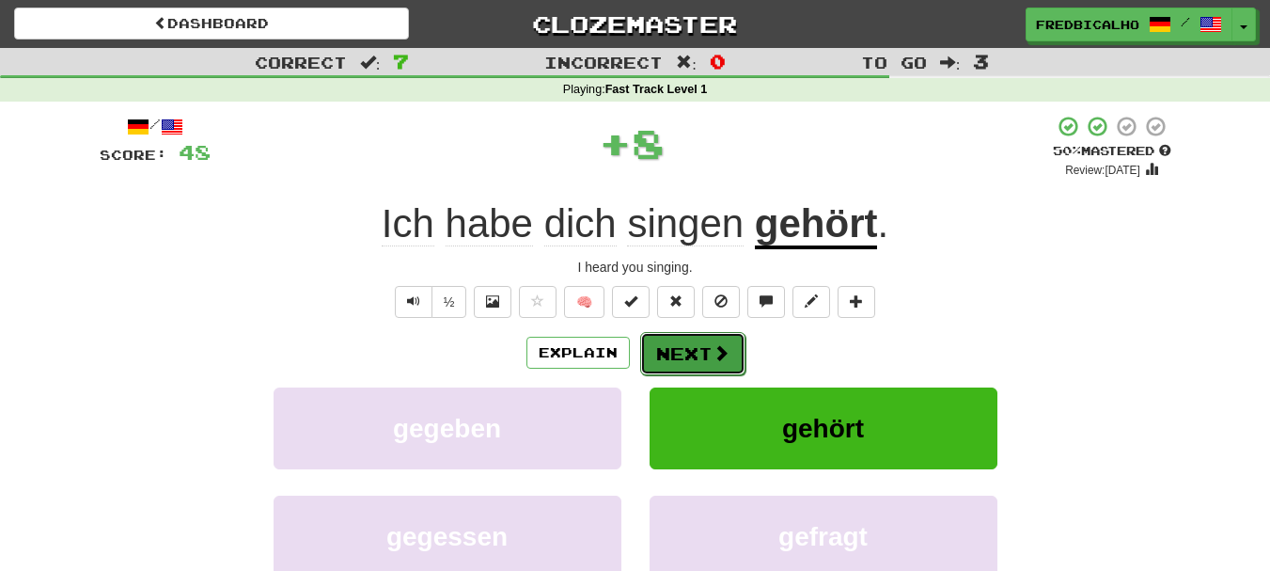
click at [693, 354] on button "Next" at bounding box center [692, 353] width 105 height 43
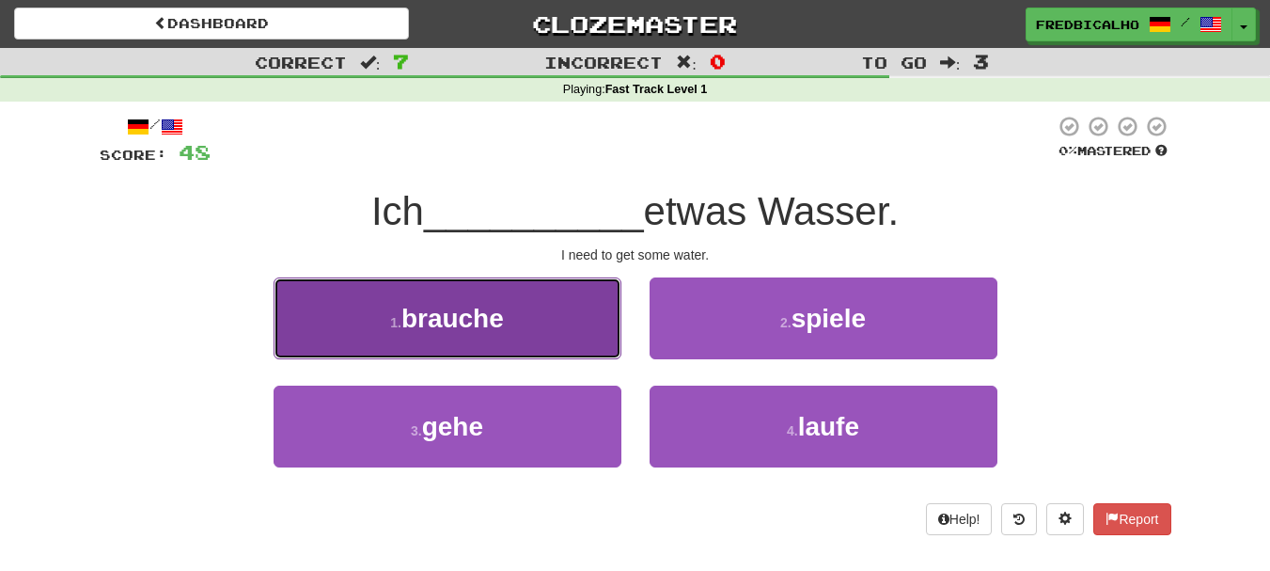
click at [515, 358] on button "1 . brauche" at bounding box center [448, 318] width 348 height 82
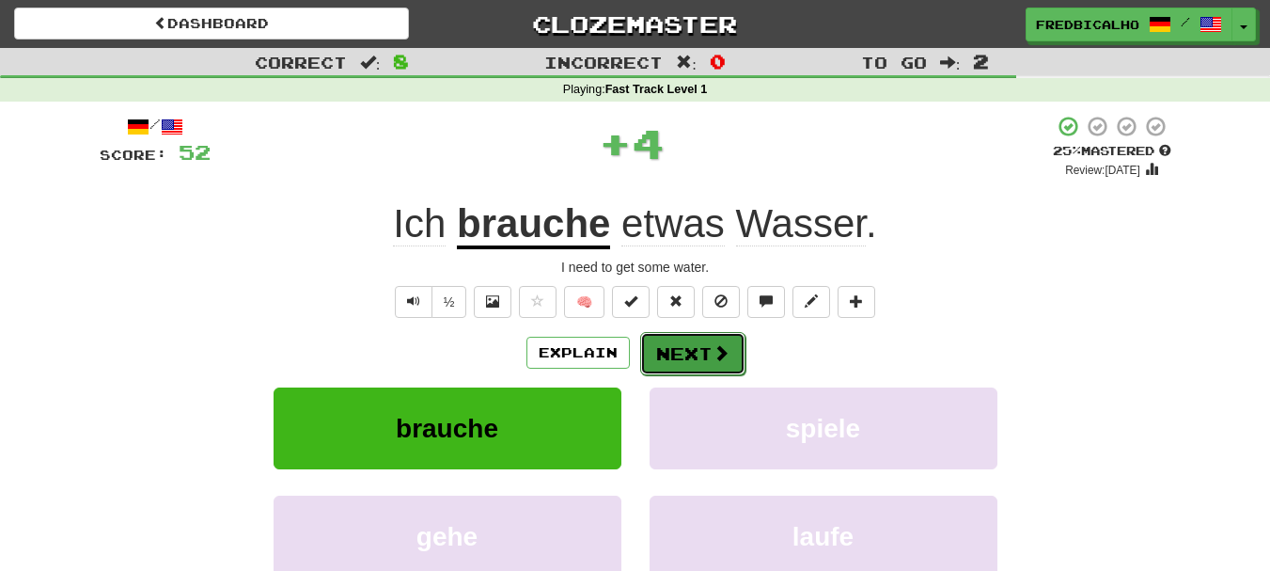
click at [683, 347] on button "Next" at bounding box center [692, 353] width 105 height 43
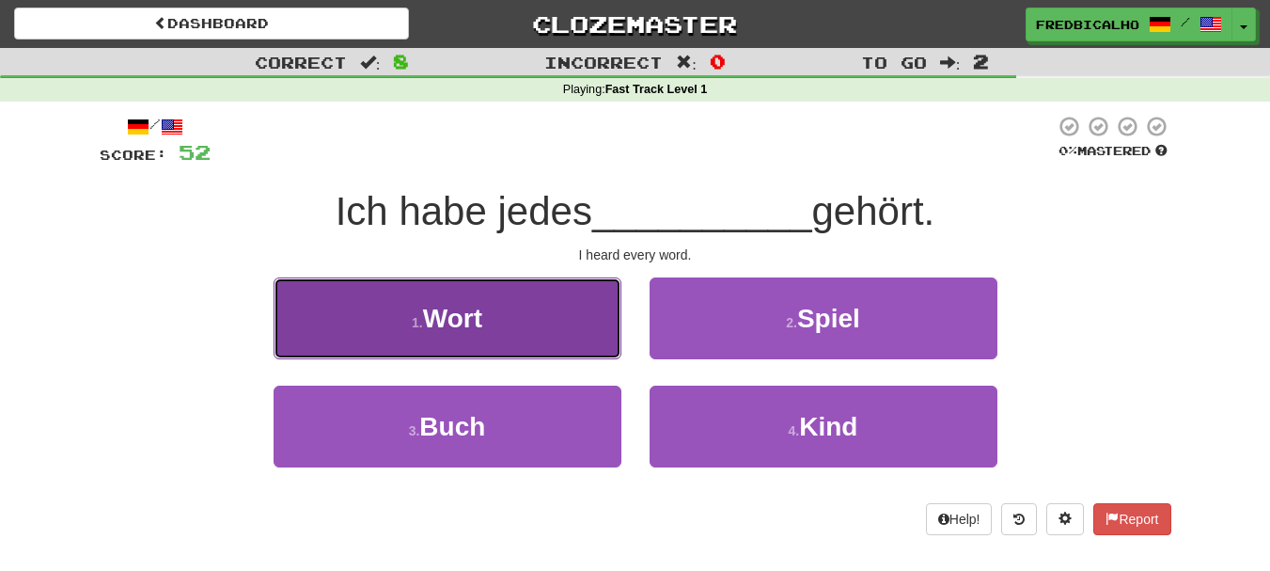
click at [515, 325] on button "1 . Wort" at bounding box center [448, 318] width 348 height 82
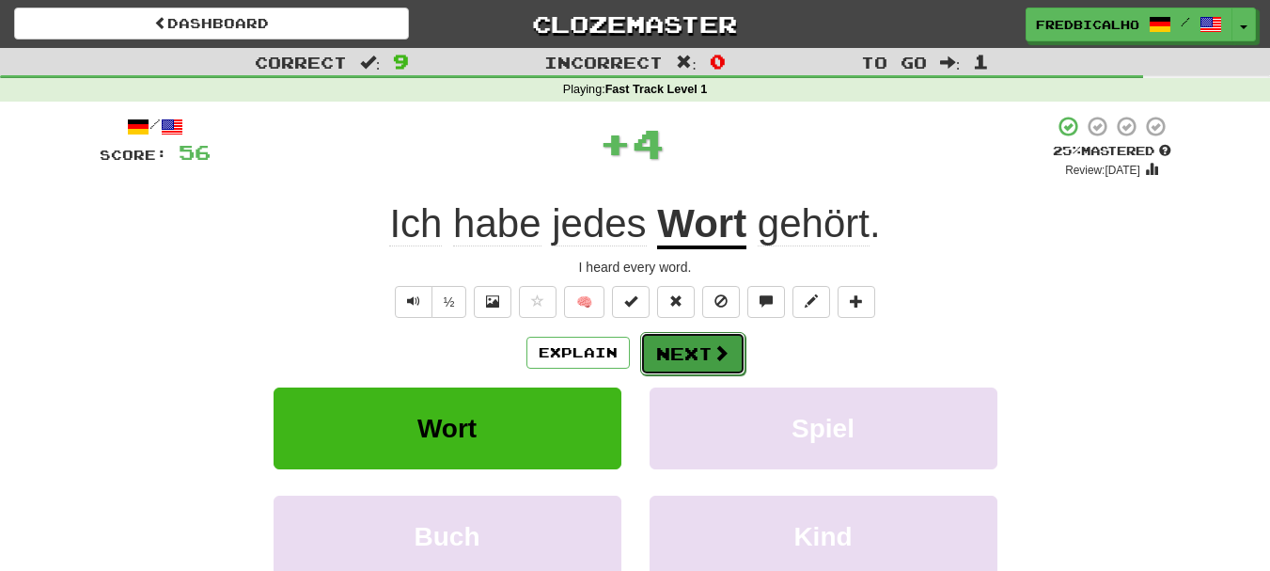
click at [699, 350] on button "Next" at bounding box center [692, 353] width 105 height 43
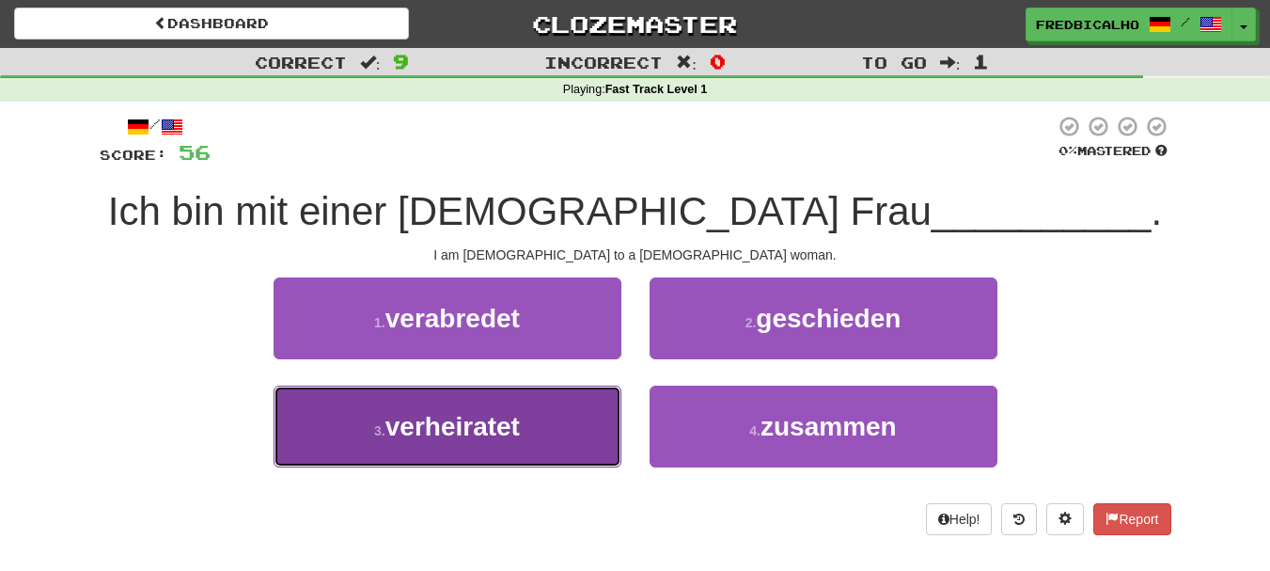
click at [532, 427] on button "3 . verheiratet" at bounding box center [448, 427] width 348 height 82
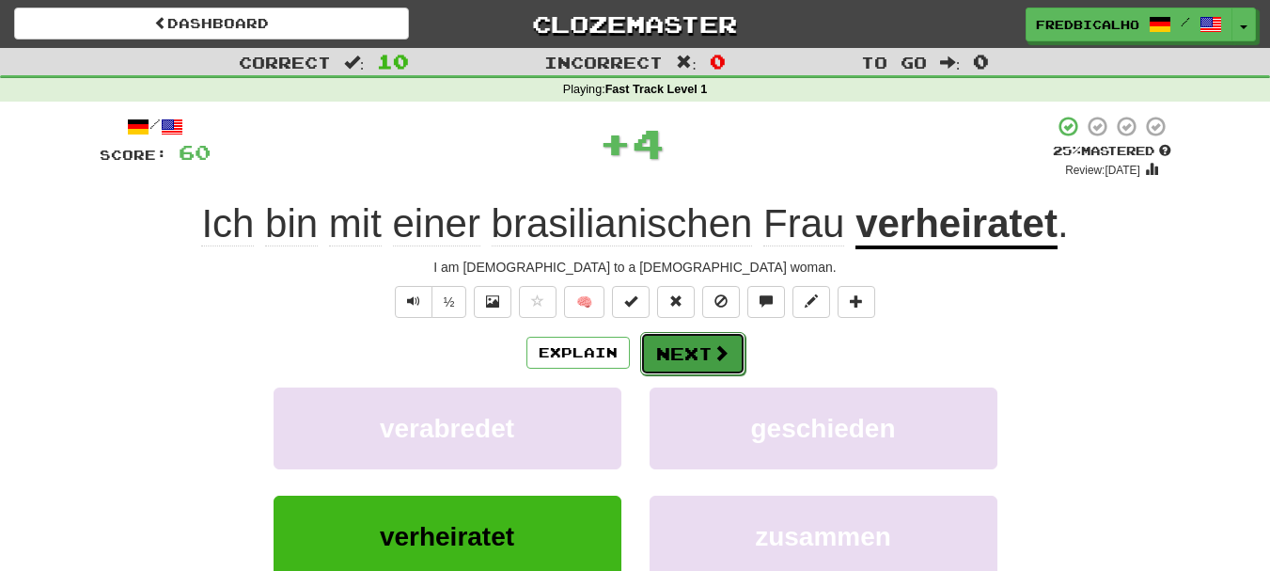
click at [701, 362] on button "Next" at bounding box center [692, 353] width 105 height 43
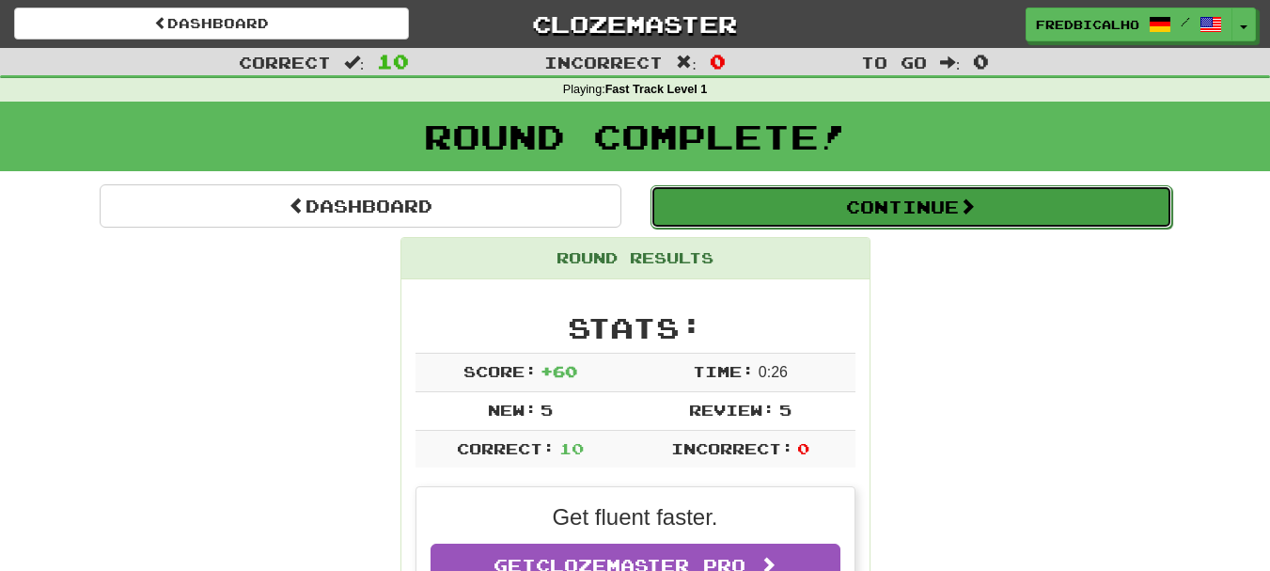
click at [879, 211] on button "Continue" at bounding box center [912, 206] width 522 height 43
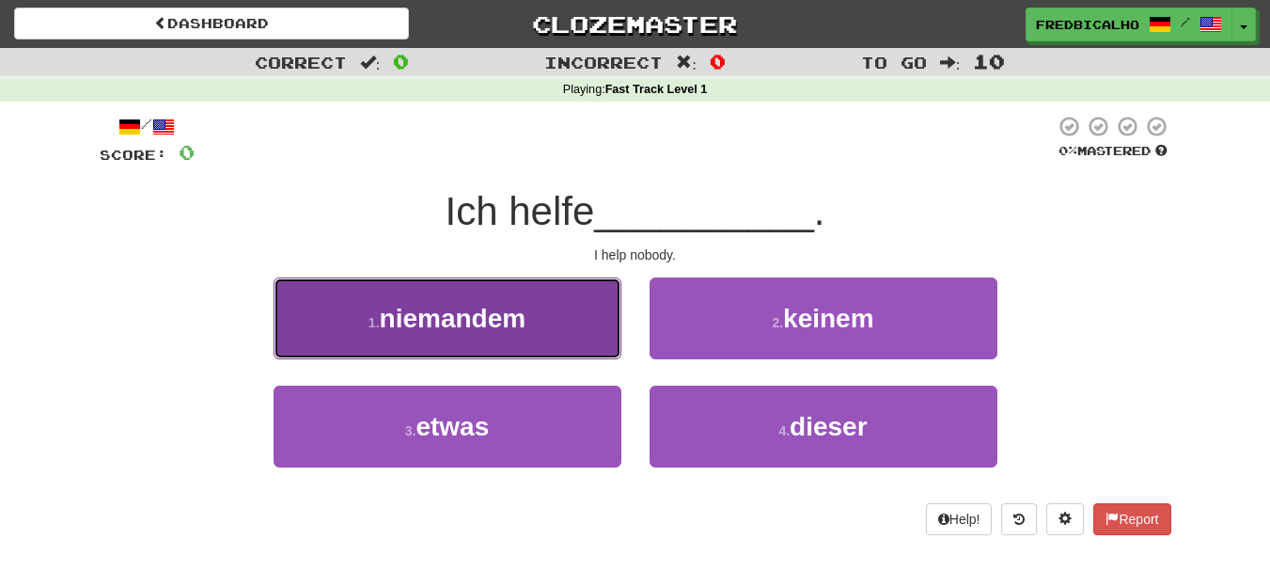
click at [496, 323] on span "niemandem" at bounding box center [453, 318] width 147 height 29
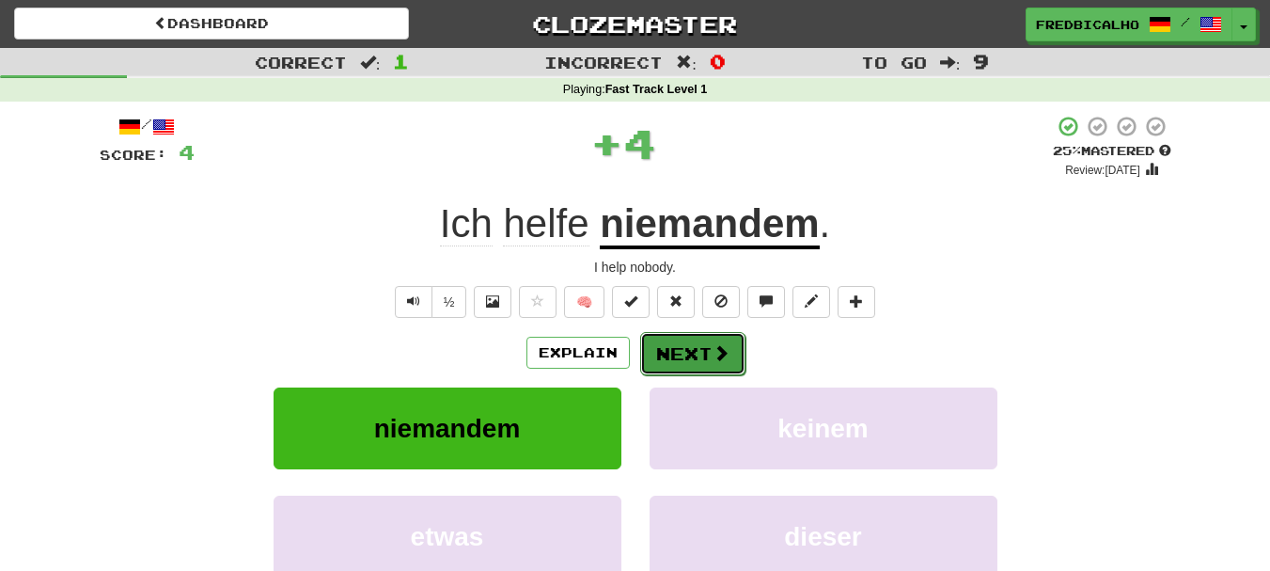
click at [702, 355] on button "Next" at bounding box center [692, 353] width 105 height 43
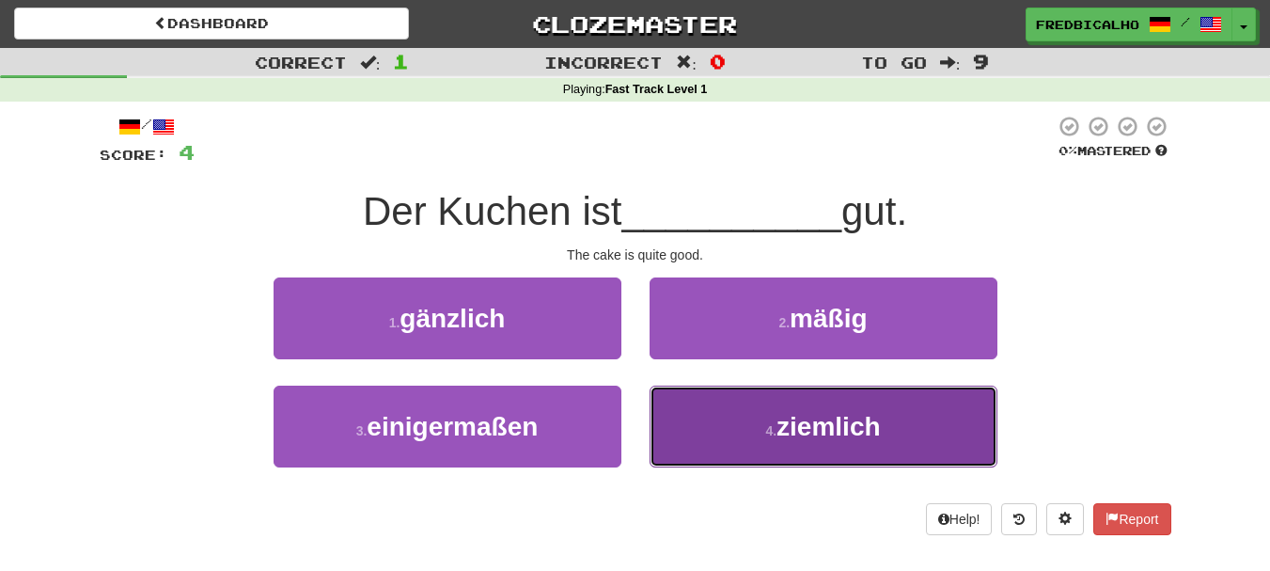
click at [736, 407] on button "4 . ziemlich" at bounding box center [824, 427] width 348 height 82
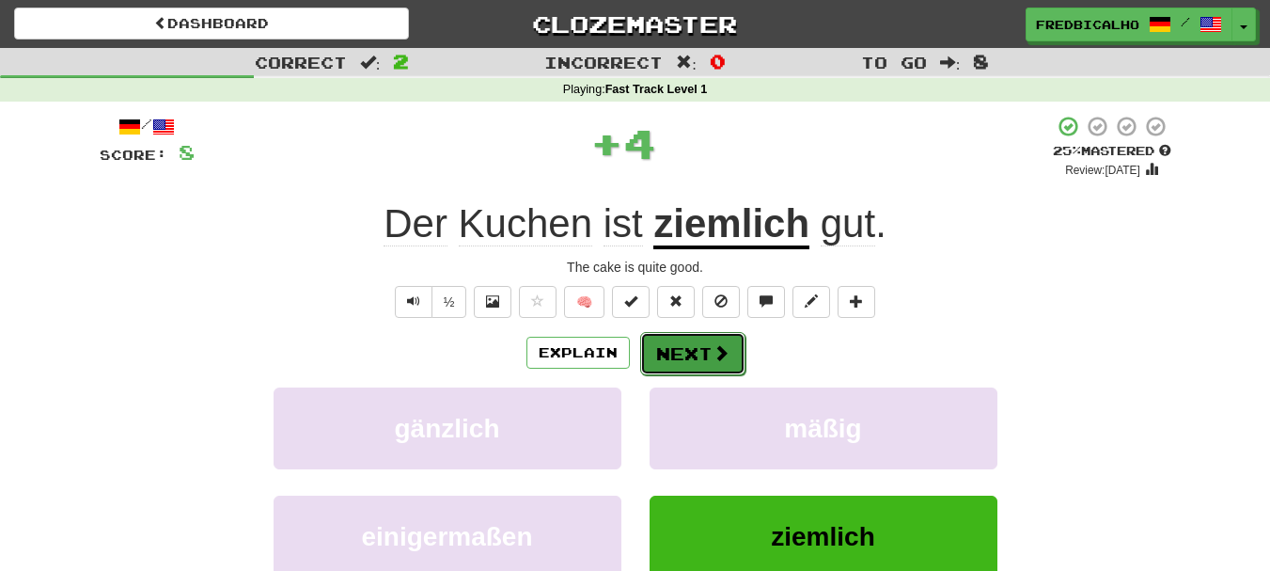
click at [717, 366] on button "Next" at bounding box center [692, 353] width 105 height 43
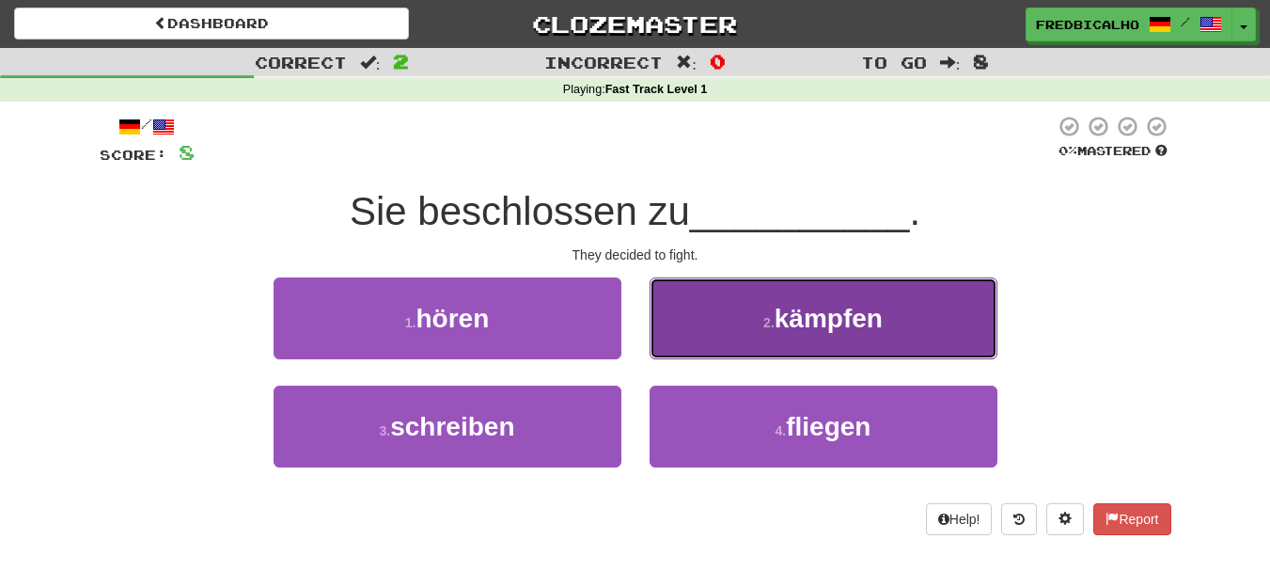
click at [723, 352] on button "2 . kämpfen" at bounding box center [824, 318] width 348 height 82
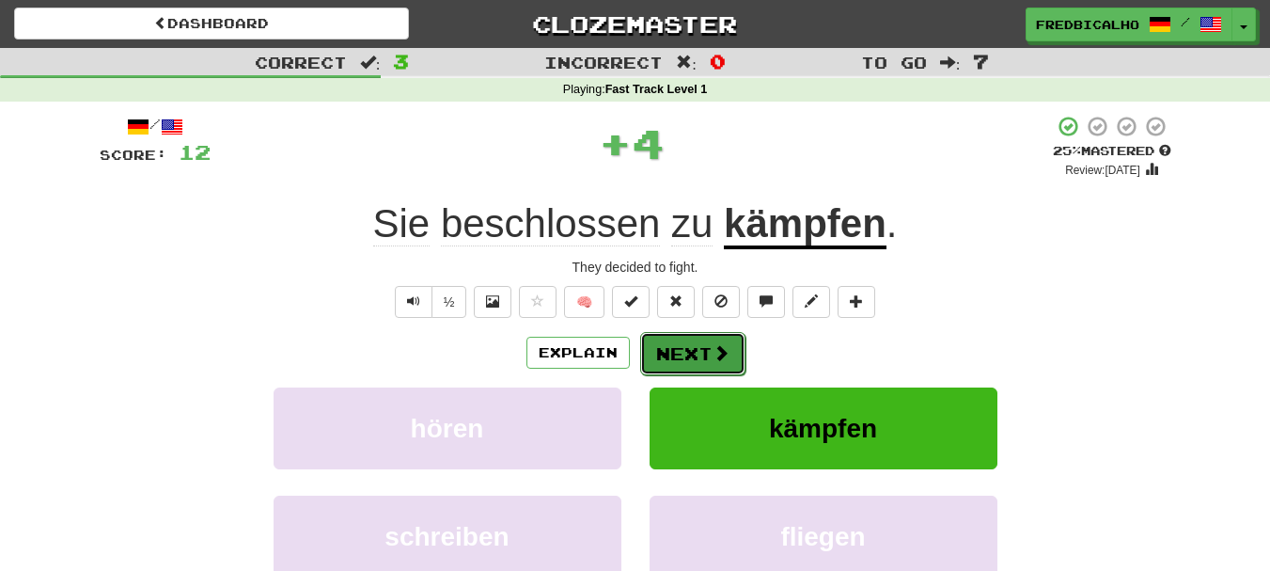
click at [717, 351] on span at bounding box center [721, 352] width 17 height 17
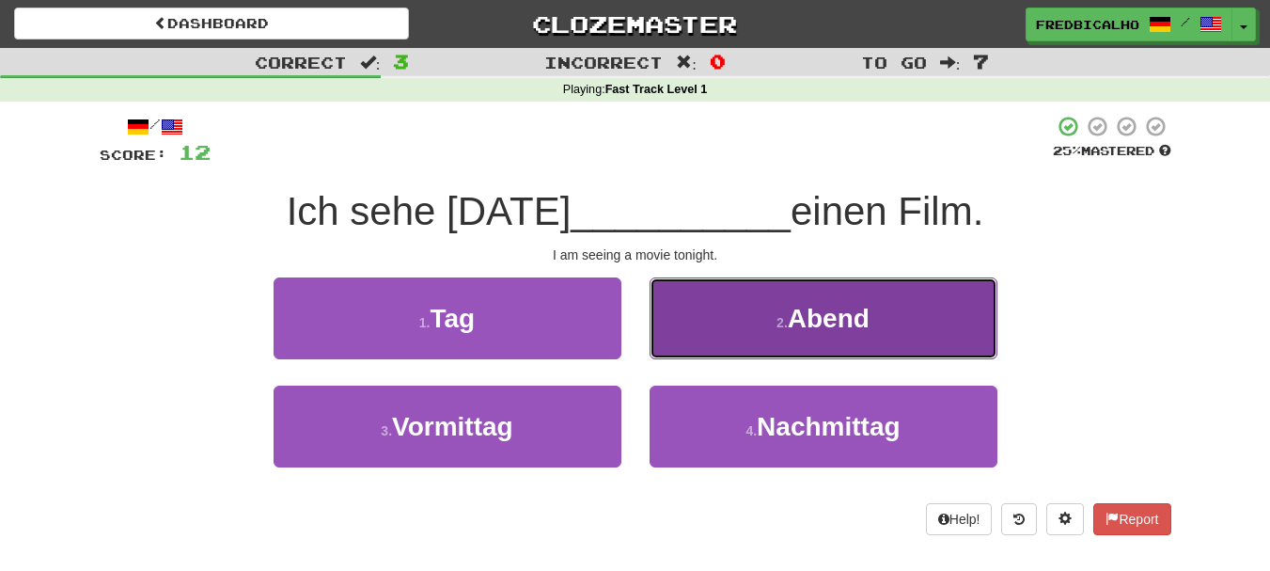
click at [719, 349] on button "2 . Abend" at bounding box center [824, 318] width 348 height 82
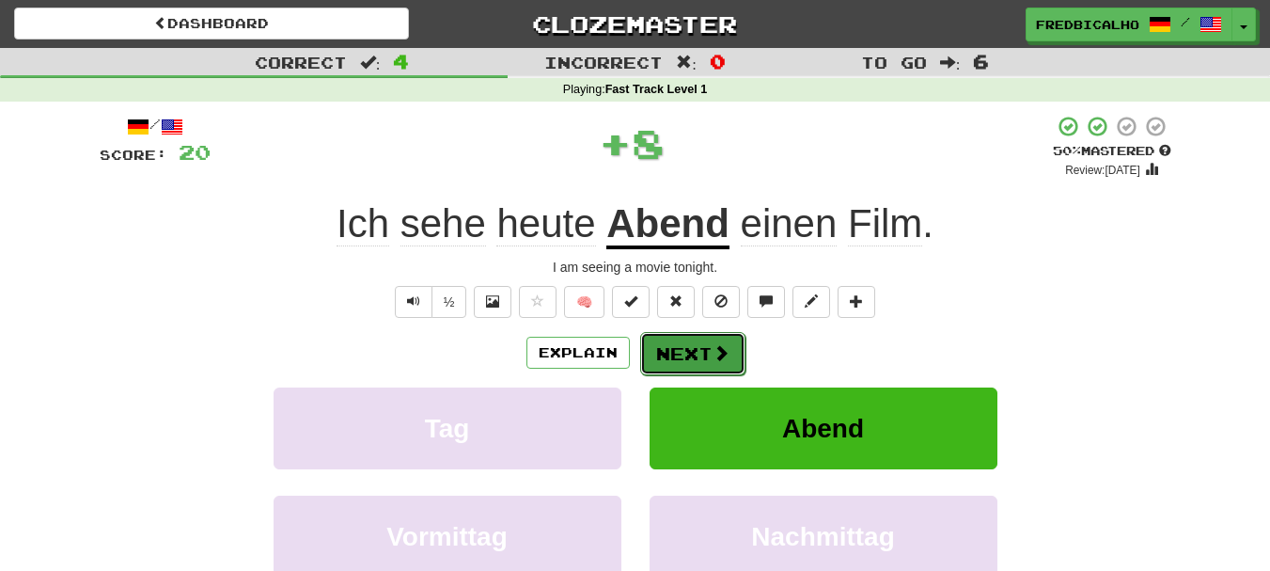
click at [713, 351] on span at bounding box center [721, 352] width 17 height 17
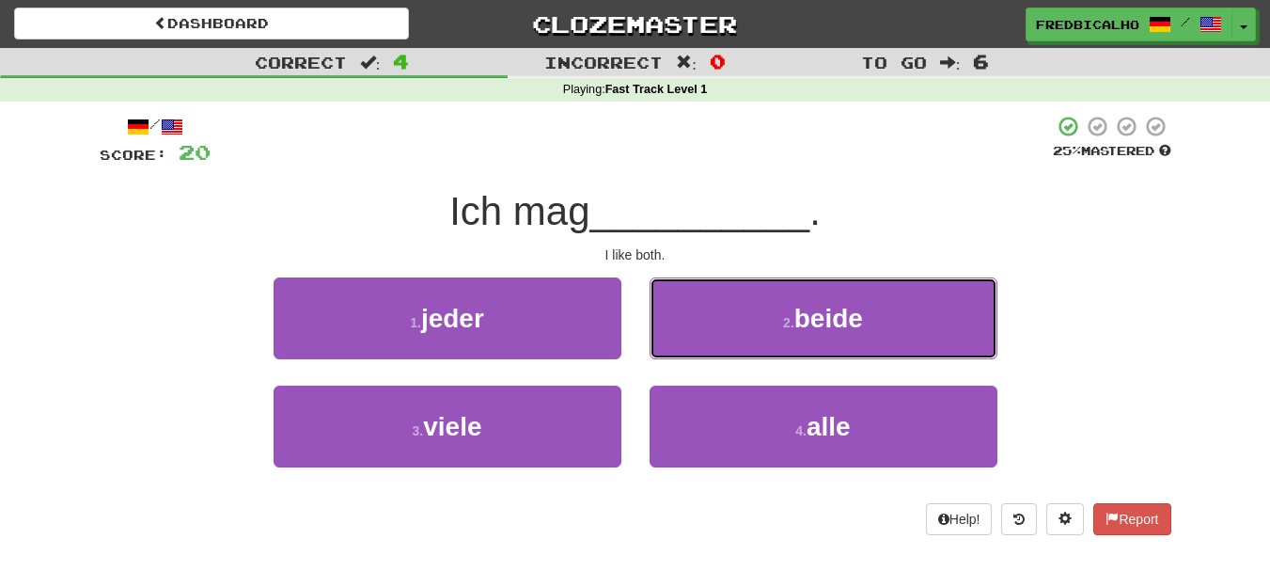
click at [712, 351] on button "2 . beide" at bounding box center [824, 318] width 348 height 82
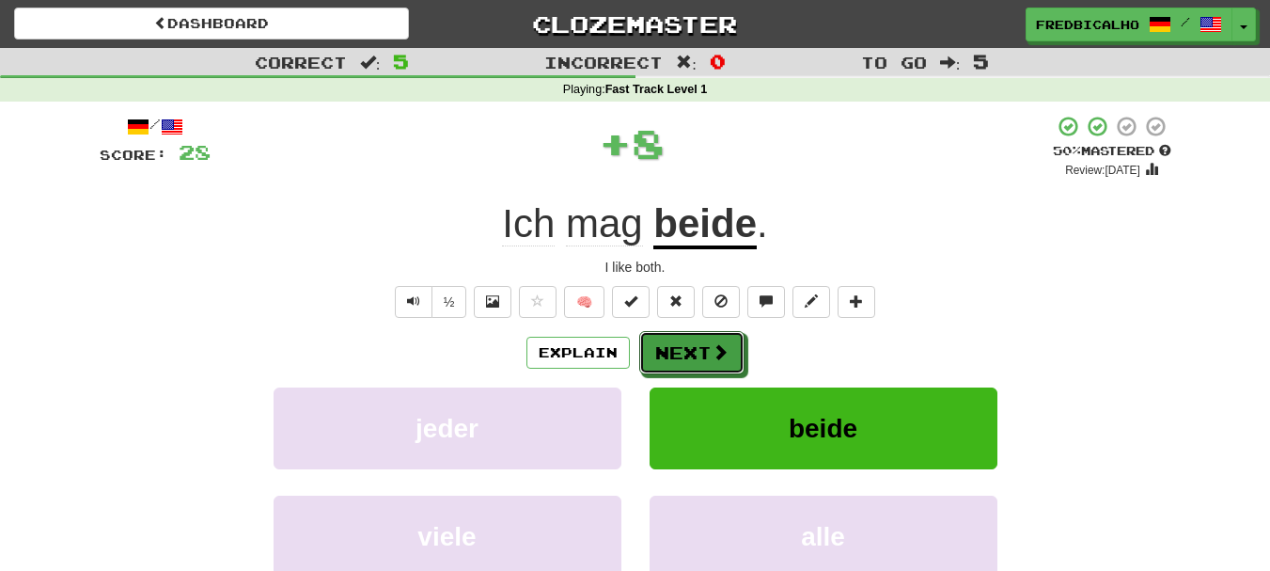
click at [712, 351] on span at bounding box center [720, 351] width 17 height 17
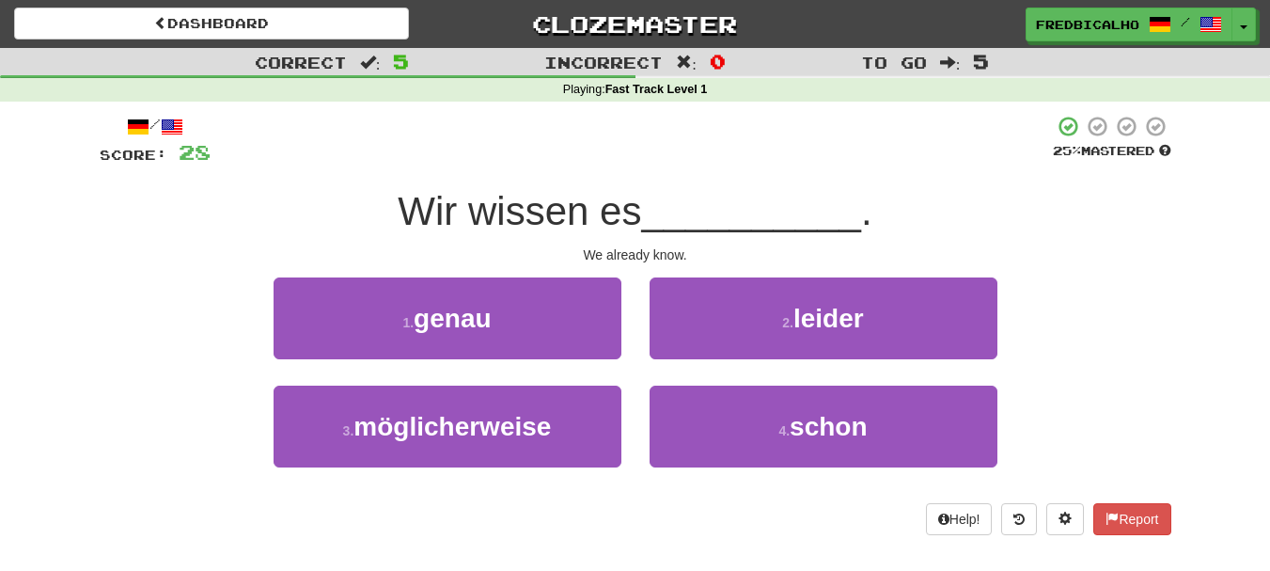
click at [749, 482] on div "4 . schon" at bounding box center [824, 440] width 376 height 108
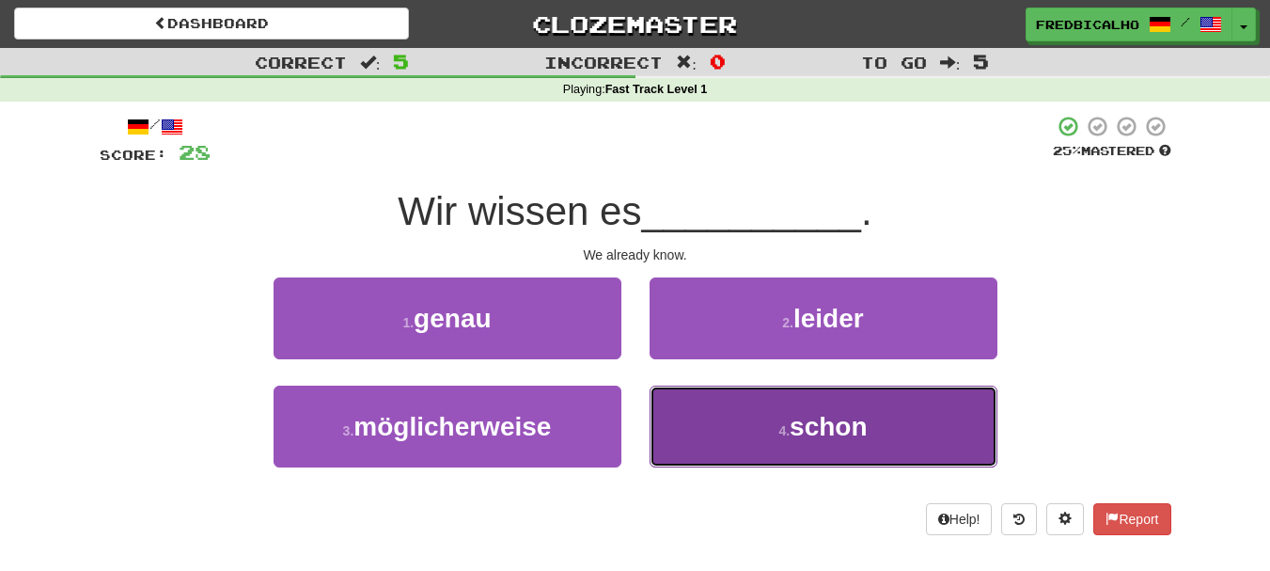
click at [747, 433] on button "4 . schon" at bounding box center [824, 427] width 348 height 82
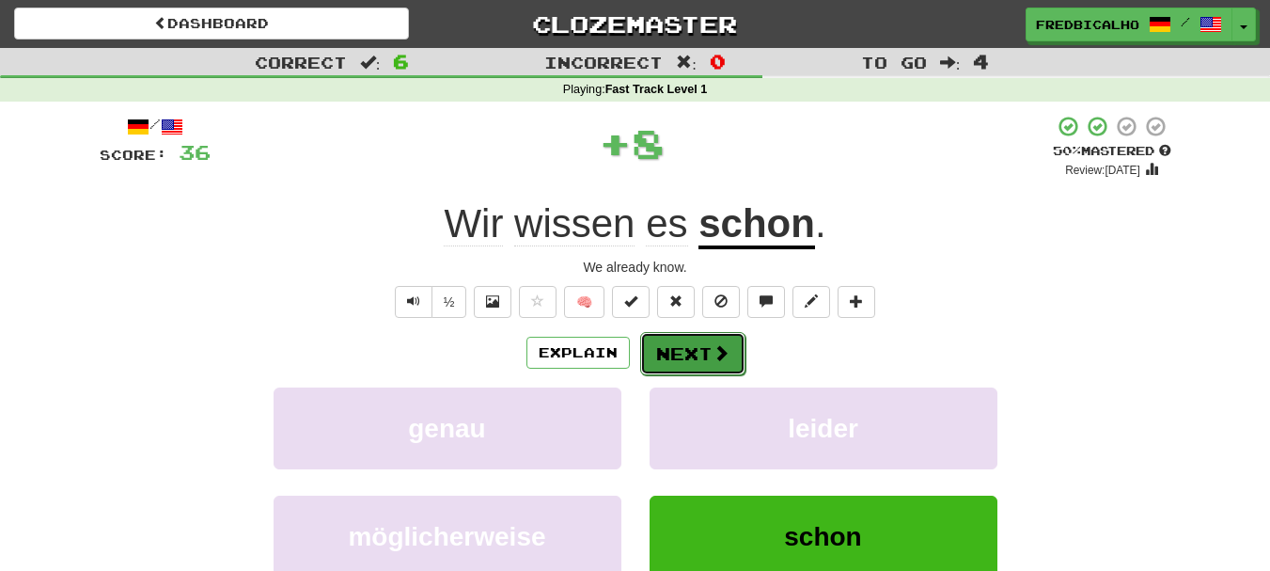
click at [696, 343] on button "Next" at bounding box center [692, 353] width 105 height 43
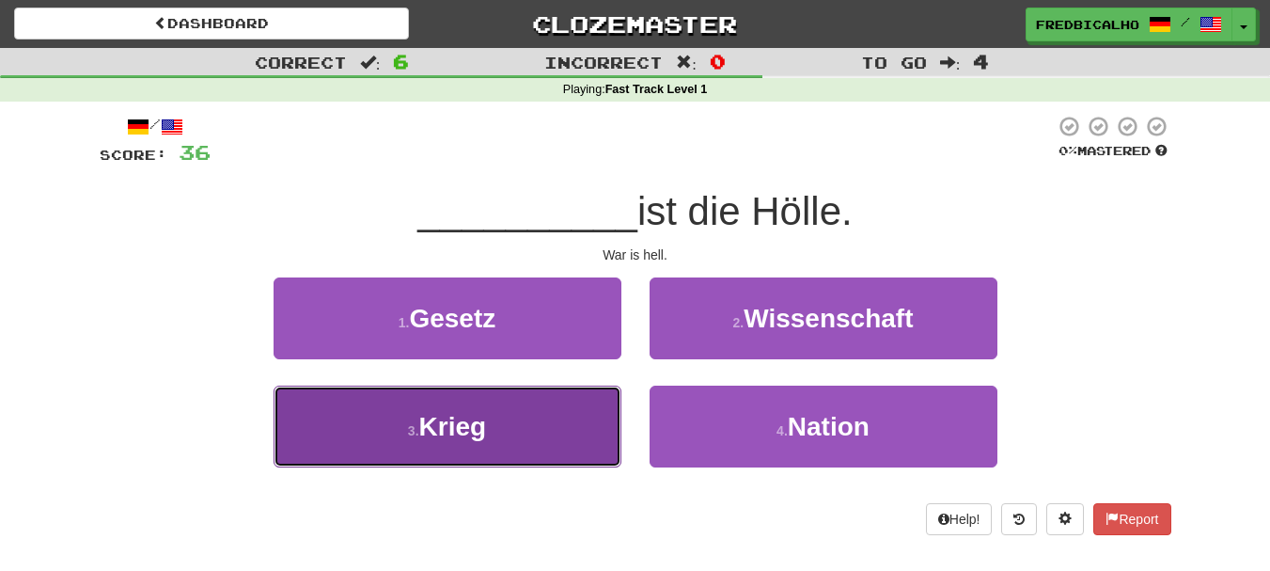
click at [532, 391] on button "3 . Krieg" at bounding box center [448, 427] width 348 height 82
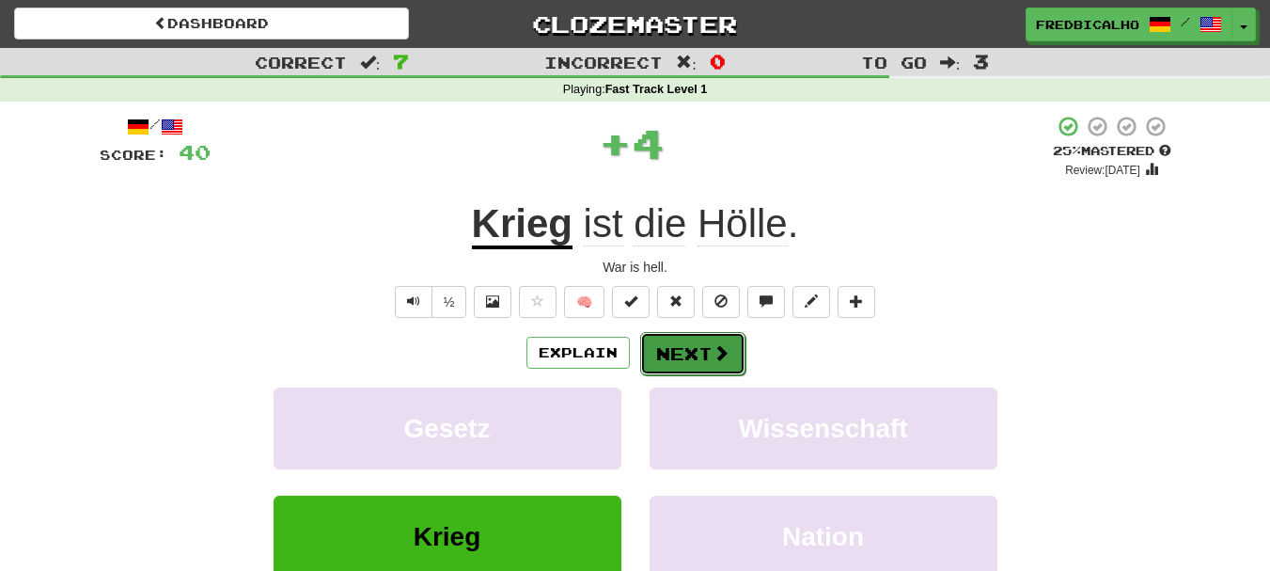
click at [683, 347] on button "Next" at bounding box center [692, 353] width 105 height 43
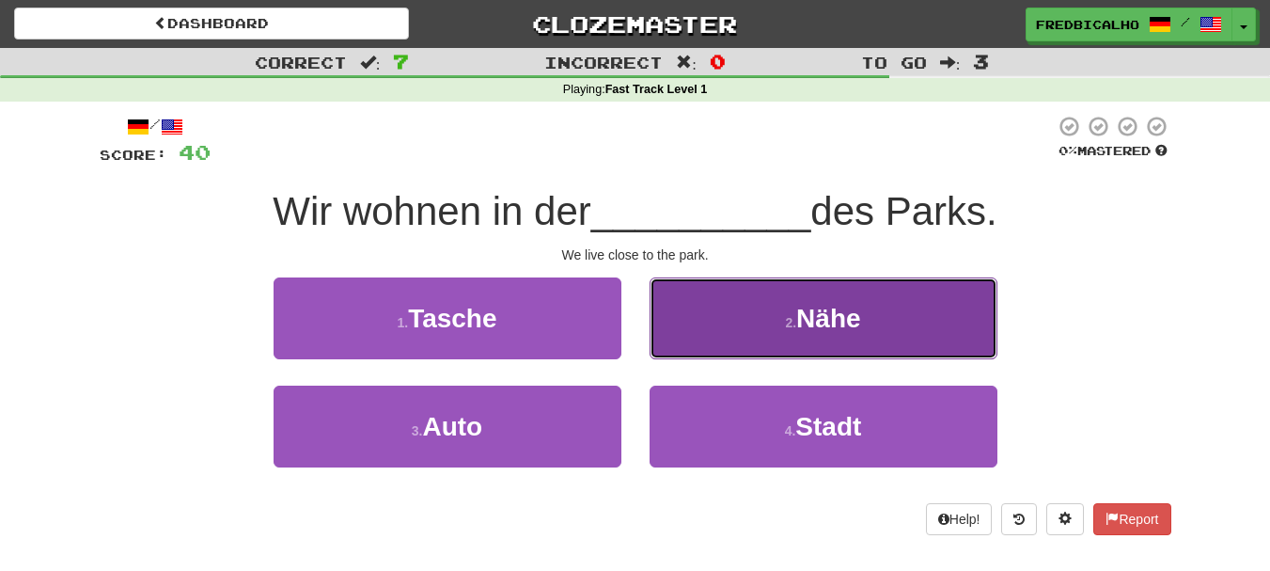
click at [744, 331] on button "2 . Nähe" at bounding box center [824, 318] width 348 height 82
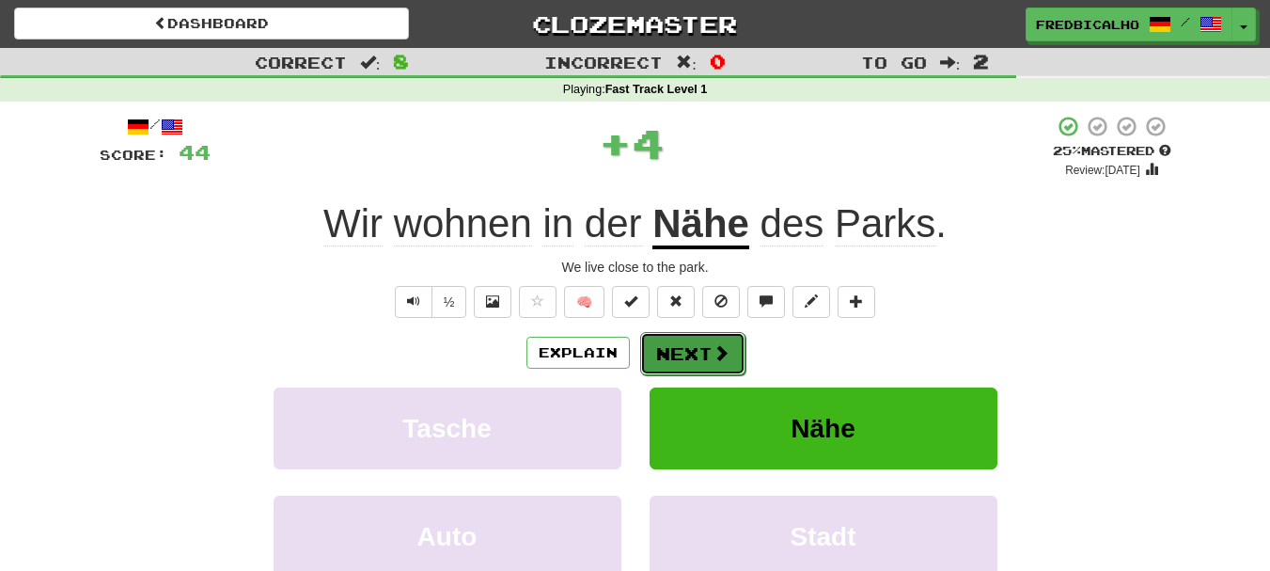
click at [695, 353] on button "Next" at bounding box center [692, 353] width 105 height 43
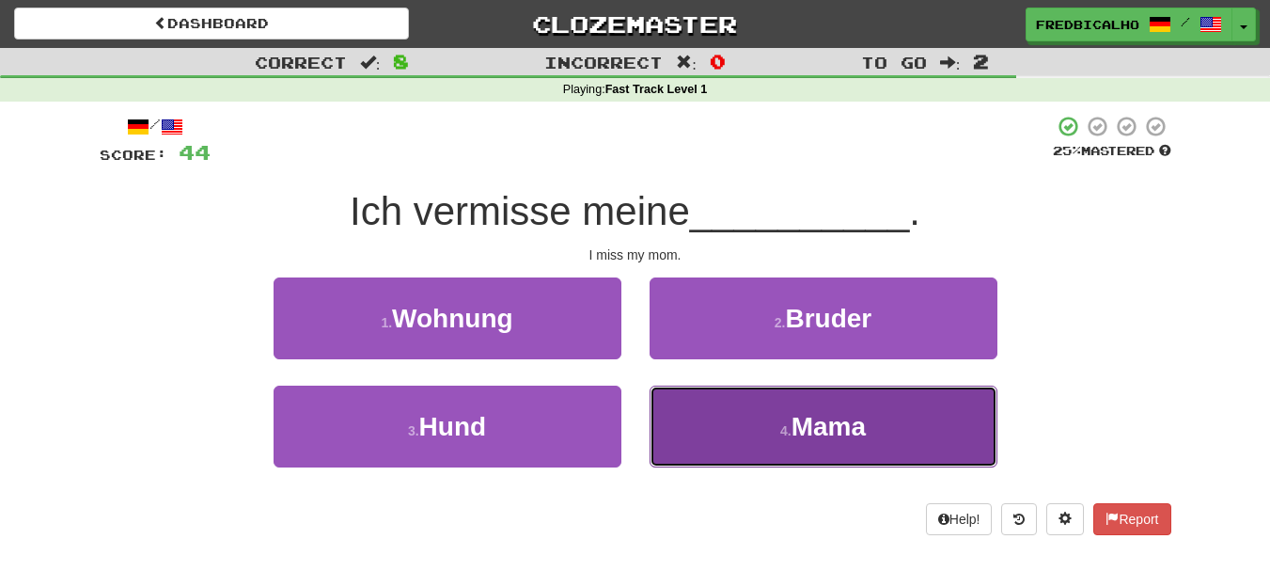
click at [757, 412] on button "4 . Mama" at bounding box center [824, 427] width 348 height 82
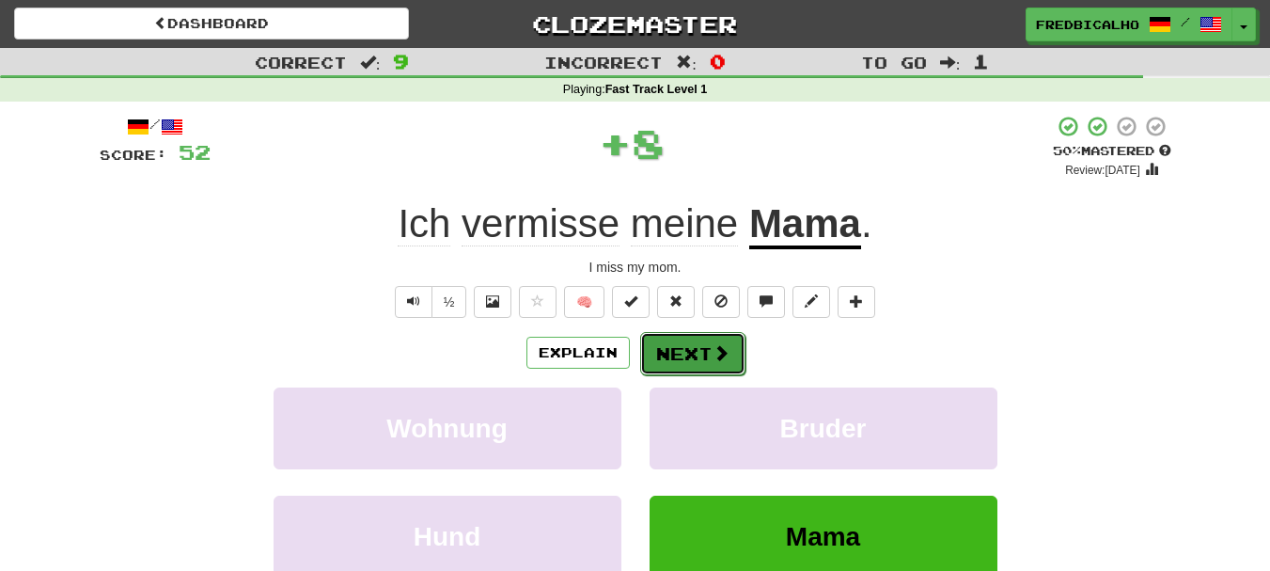
click at [724, 366] on button "Next" at bounding box center [692, 353] width 105 height 43
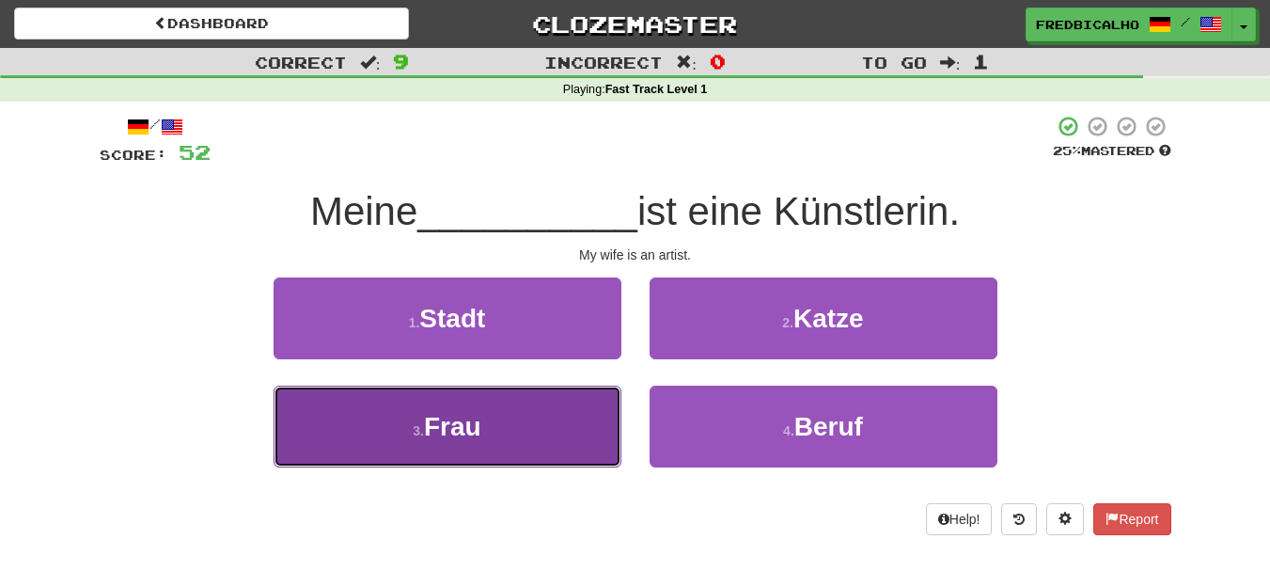
click at [572, 405] on button "3 . Frau" at bounding box center [448, 427] width 348 height 82
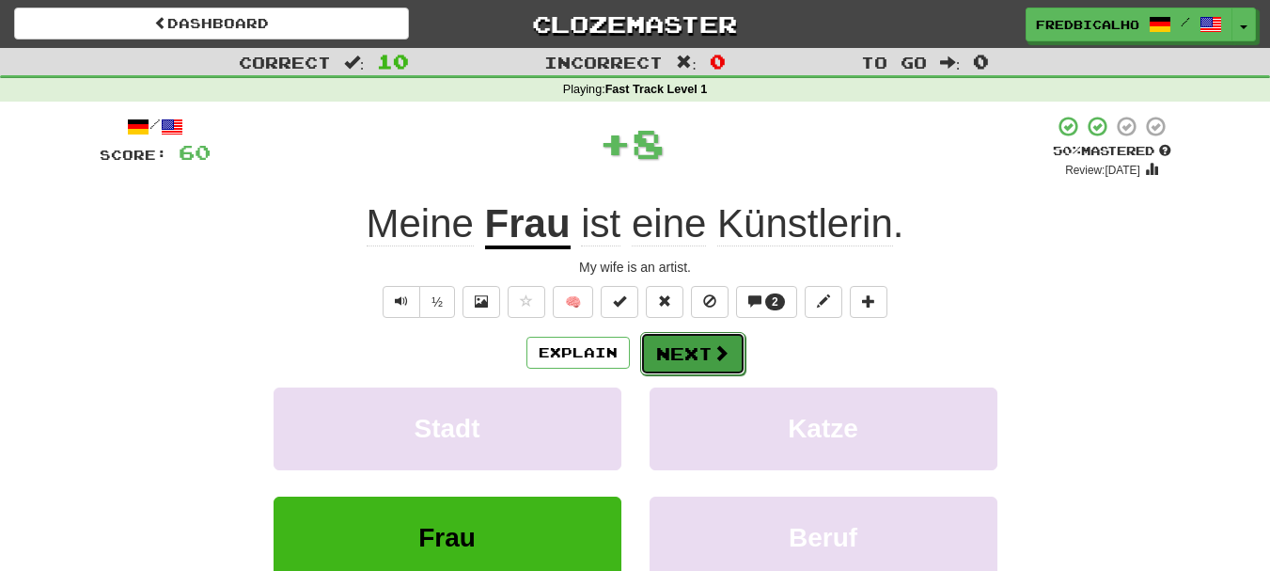
click at [668, 350] on button "Next" at bounding box center [692, 353] width 105 height 43
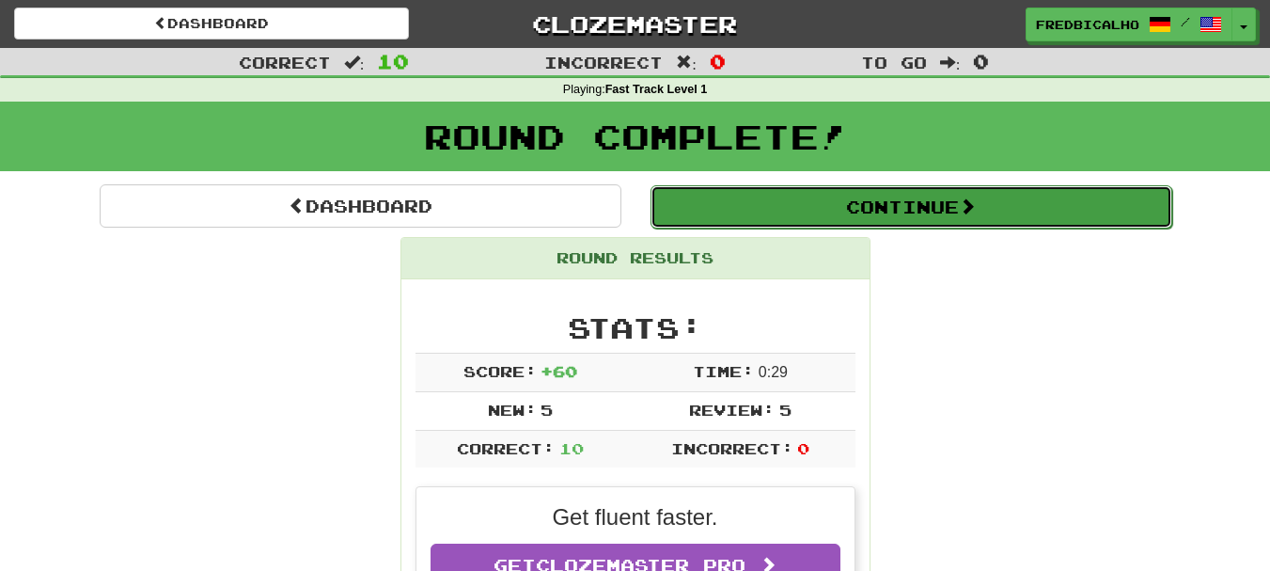
click at [823, 185] on button "Continue" at bounding box center [912, 206] width 522 height 43
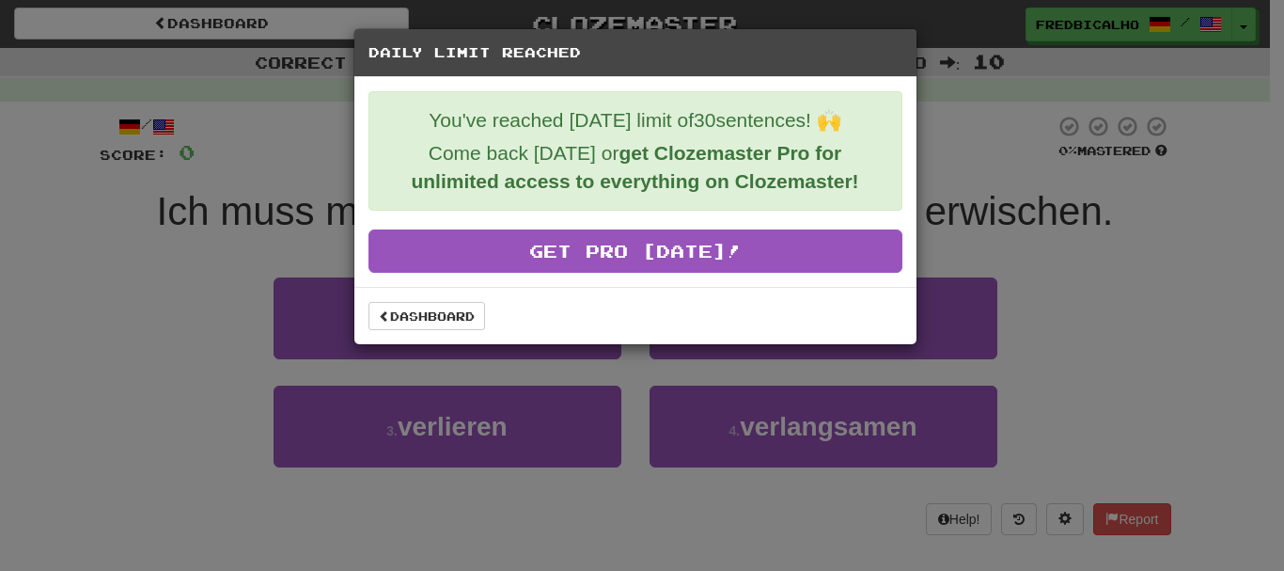
click at [440, 297] on div "Dashboard" at bounding box center [635, 315] width 562 height 57
click at [442, 310] on link "Dashboard" at bounding box center [427, 316] width 117 height 28
